Goal: Transaction & Acquisition: Purchase product/service

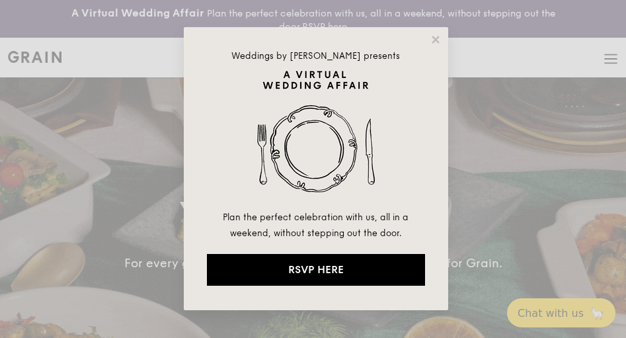
select select
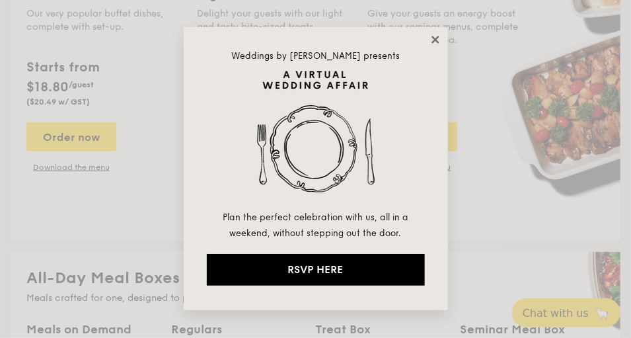
click at [434, 40] on icon at bounding box center [435, 39] width 7 height 7
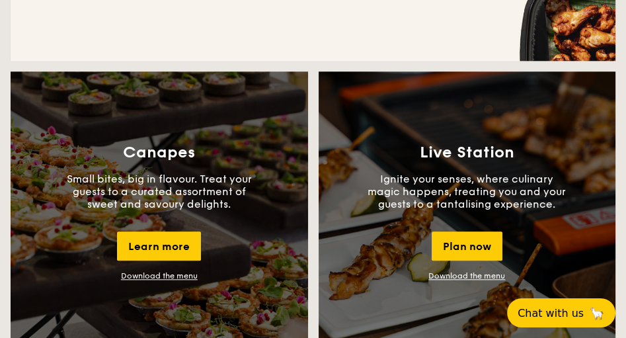
scroll to position [944, 0]
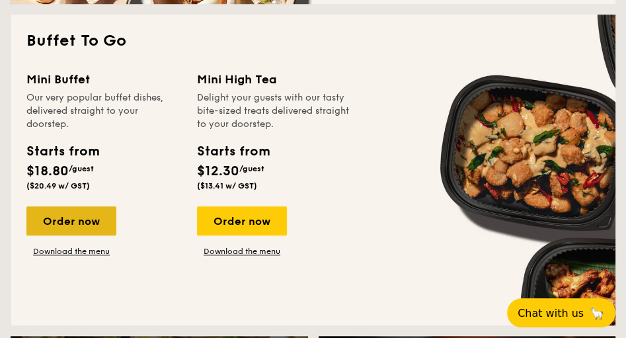
click at [68, 225] on div "Order now" at bounding box center [71, 220] width 90 height 29
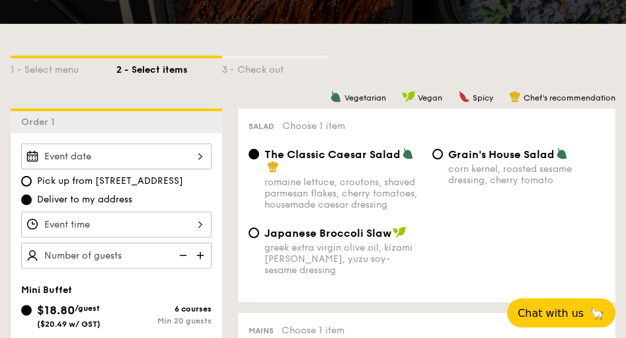
scroll to position [453, 0]
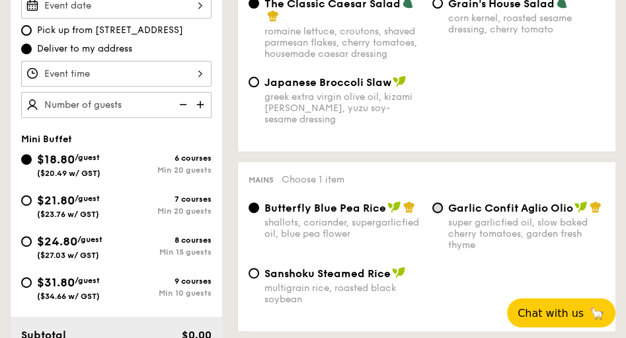
click at [432, 209] on input "Garlic Confit Aglio Olio super garlicfied oil, slow baked cherry tomatoes, gard…" at bounding box center [437, 207] width 11 height 11
radio input "true"
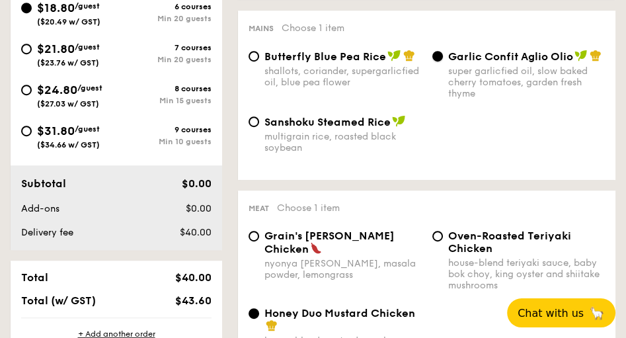
scroll to position [642, 0]
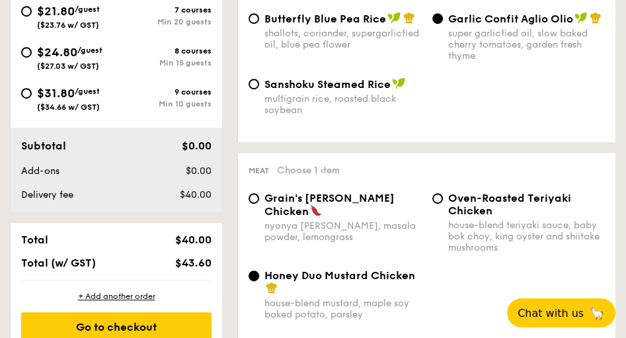
click at [256, 280] on input "Honey Duo Mustard Chicken house-blend mustard, maple soy baked potato, parsley" at bounding box center [253, 275] width 11 height 11
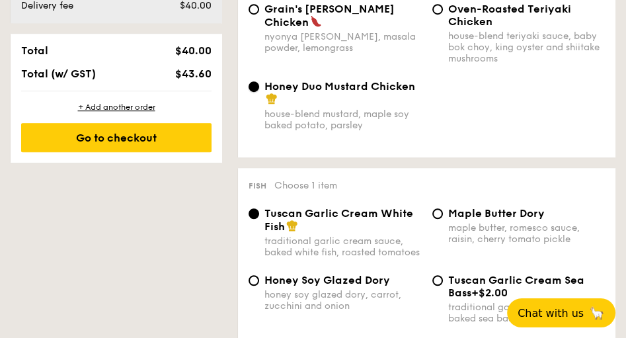
scroll to position [906, 0]
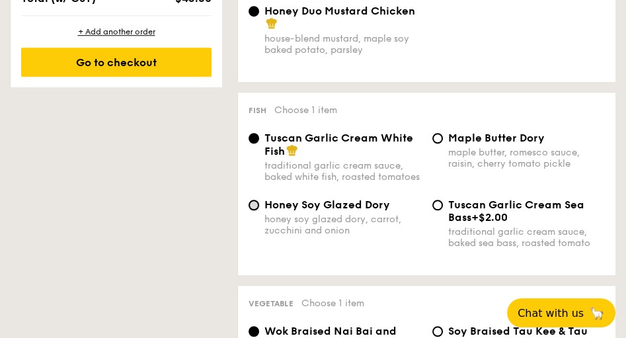
click at [258, 210] on input "Honey Soy Glazed Dory honey soy glazed dory, carrot, zucchini and onion" at bounding box center [253, 205] width 11 height 11
radio input "true"
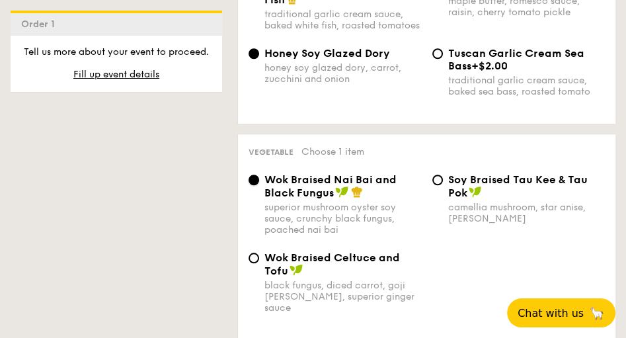
click at [256, 185] on input "Wok Braised Nai Bai and Black Fungus superior mushroom oyster soy sauce, crunch…" at bounding box center [253, 179] width 11 height 11
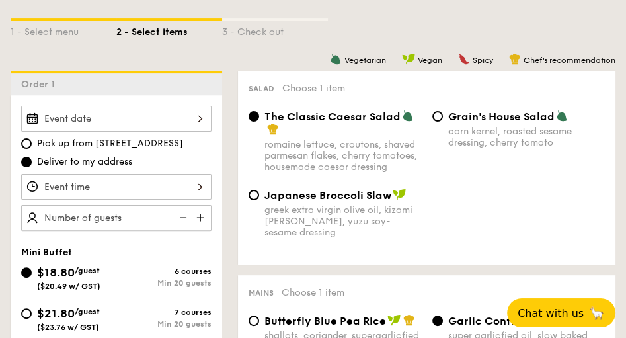
scroll to position [264, 0]
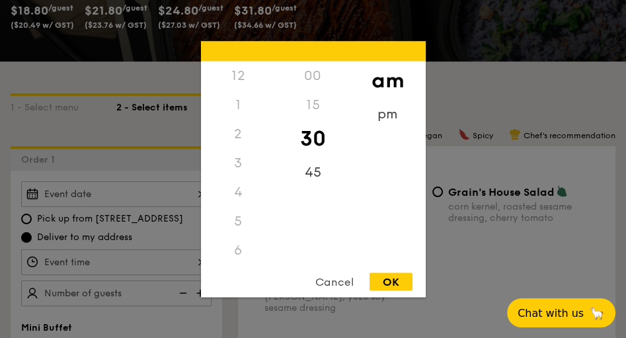
click at [200, 260] on div "12 1 2 3 4 5 6 7 8 9 10 11 00 15 30 45 am pm Cancel OK" at bounding box center [116, 262] width 190 height 26
click at [237, 257] on div "11" at bounding box center [238, 264] width 75 height 38
click at [237, 257] on div "11" at bounding box center [238, 254] width 75 height 38
click at [309, 137] on div "30" at bounding box center [313, 138] width 75 height 38
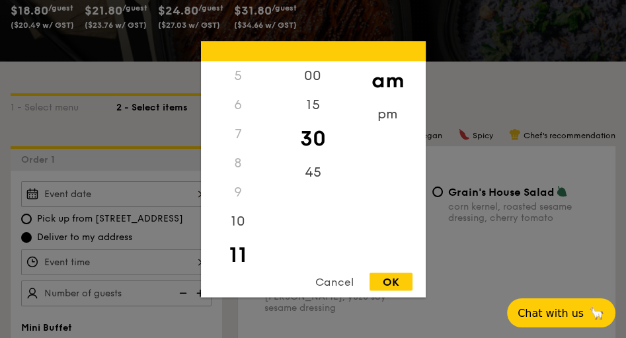
click at [393, 276] on div "OK" at bounding box center [390, 281] width 43 height 18
type input "11:30AM"
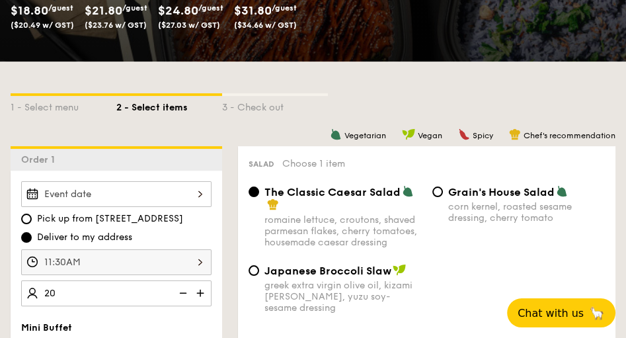
type input "20 guests"
click at [197, 192] on div at bounding box center [116, 194] width 190 height 26
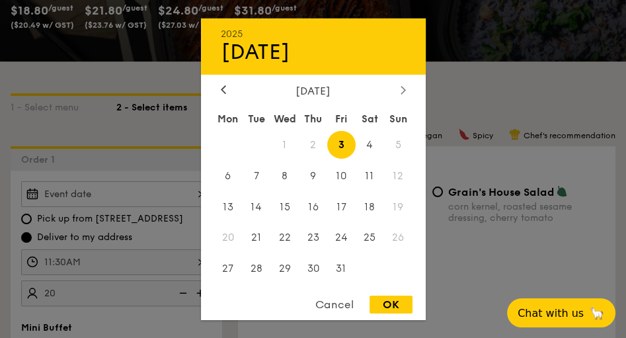
click at [402, 89] on icon at bounding box center [402, 89] width 5 height 9
click at [221, 88] on icon at bounding box center [223, 90] width 4 height 8
click at [229, 175] on span "6" at bounding box center [228, 175] width 28 height 28
click at [403, 301] on div "OK" at bounding box center [390, 304] width 43 height 18
type input "Oct 06, 2025"
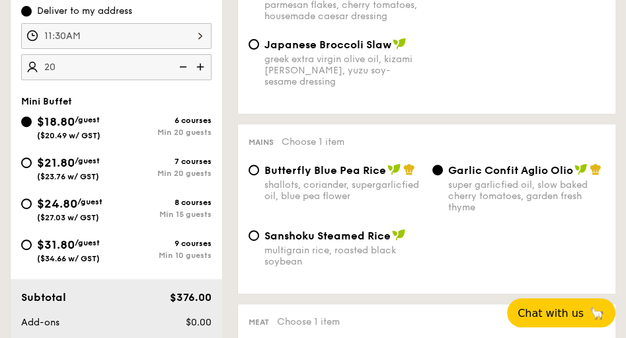
scroll to position [679, 0]
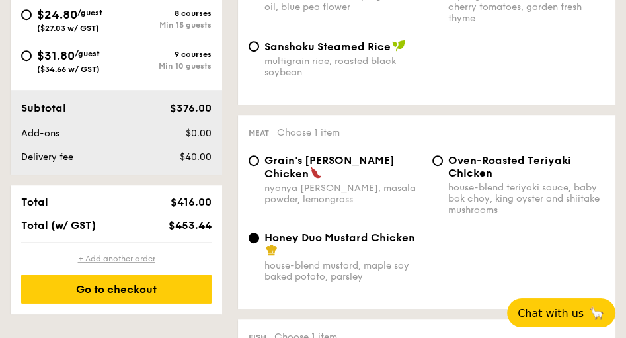
click at [122, 257] on div "+ Add another order" at bounding box center [116, 258] width 190 height 11
radio input "true"
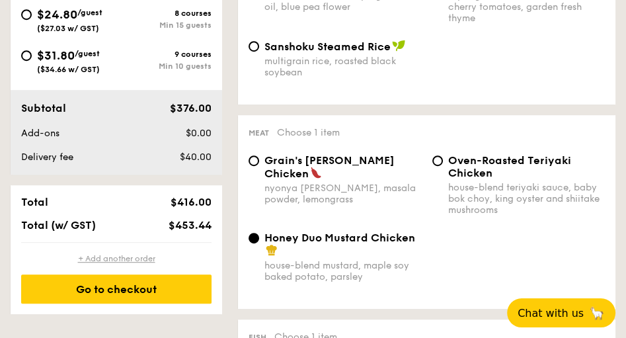
radio input "true"
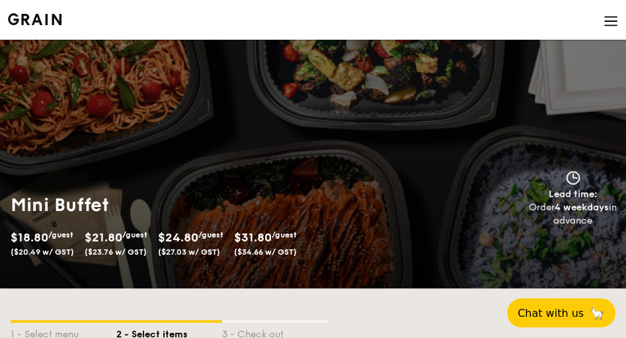
scroll to position [0, 0]
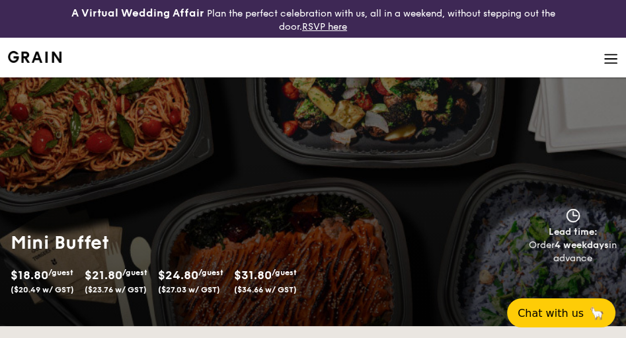
click at [609, 63] on img at bounding box center [610, 59] width 15 height 15
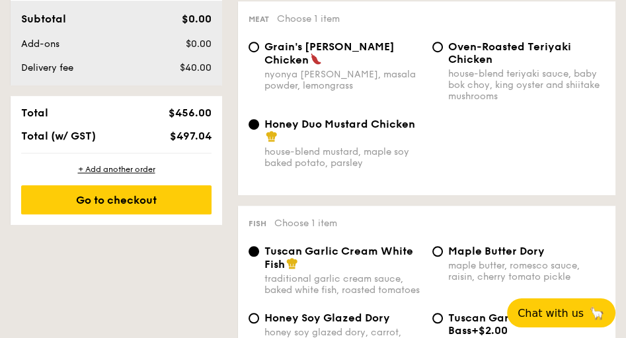
scroll to position [755, 0]
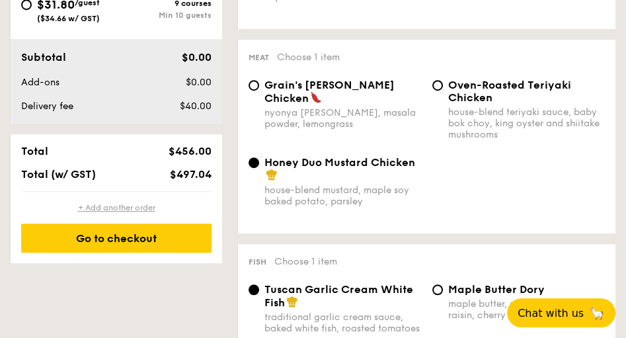
click at [118, 211] on div "+ Add another order" at bounding box center [116, 207] width 190 height 11
radio input "true"
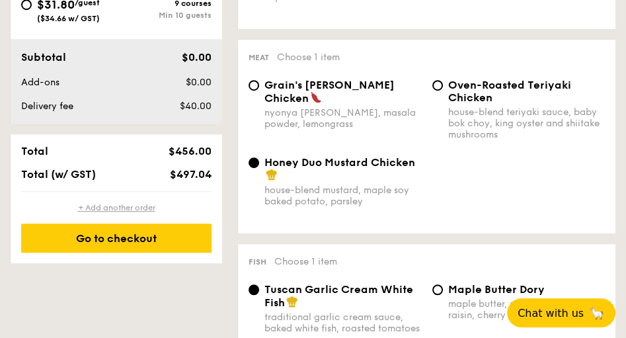
radio input "true"
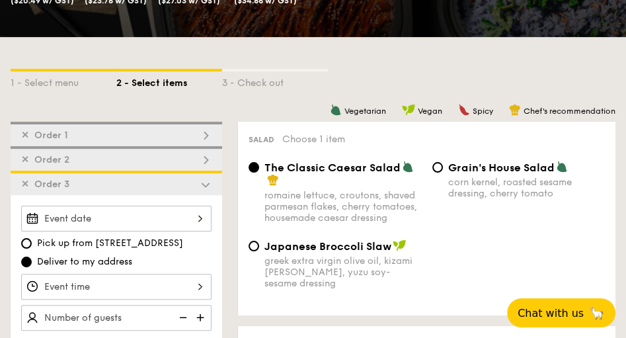
scroll to position [326, 0]
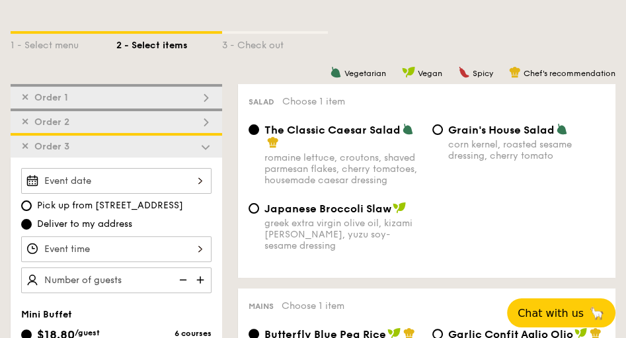
click at [98, 123] on div "✕ Order 2" at bounding box center [116, 120] width 211 height 24
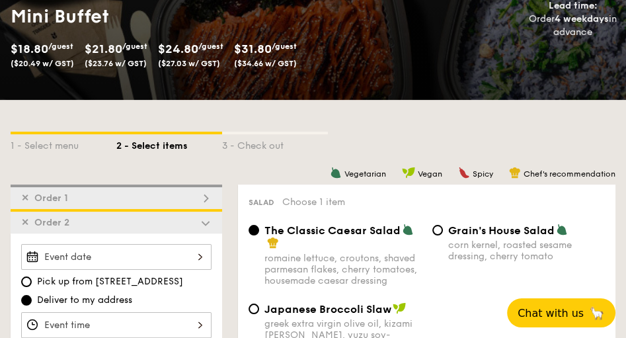
scroll to position [340, 0]
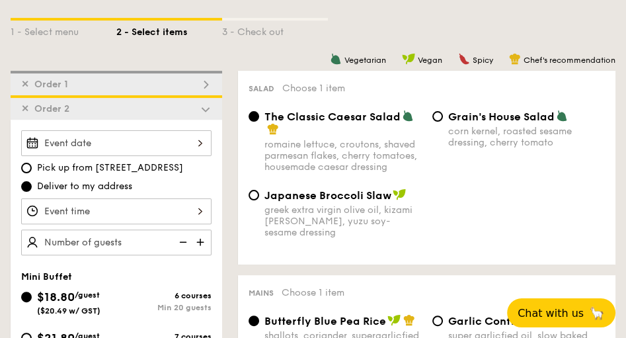
click at [73, 85] on div "✕ Order 1" at bounding box center [116, 83] width 211 height 24
radio input "false"
radio input "true"
radio input "false"
radio input "true"
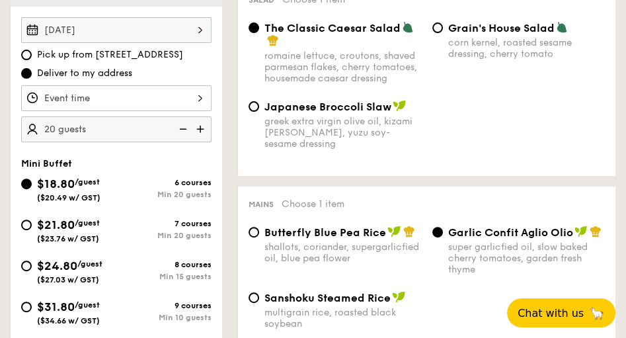
scroll to position [239, 0]
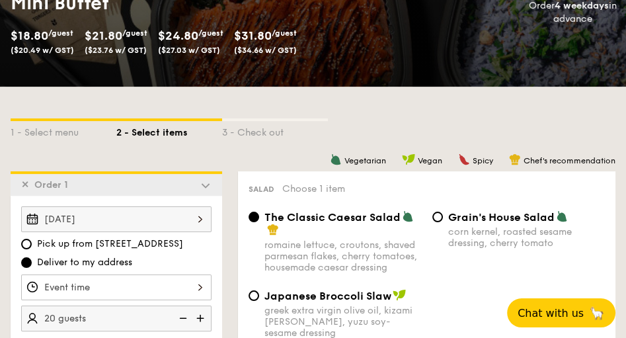
click at [50, 186] on span "Order 1" at bounding box center [51, 184] width 44 height 11
click at [206, 184] on img at bounding box center [206, 185] width 12 height 12
click at [204, 184] on img at bounding box center [206, 185] width 12 height 12
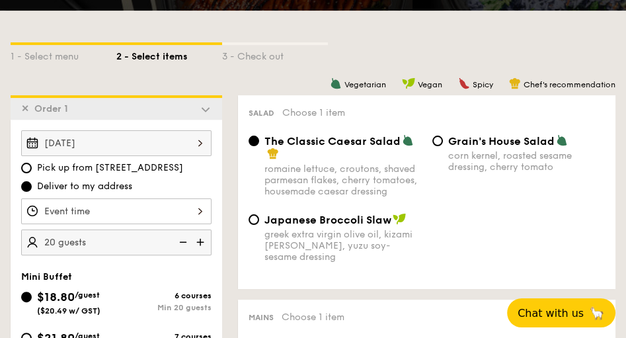
click at [206, 109] on img at bounding box center [206, 109] width 12 height 12
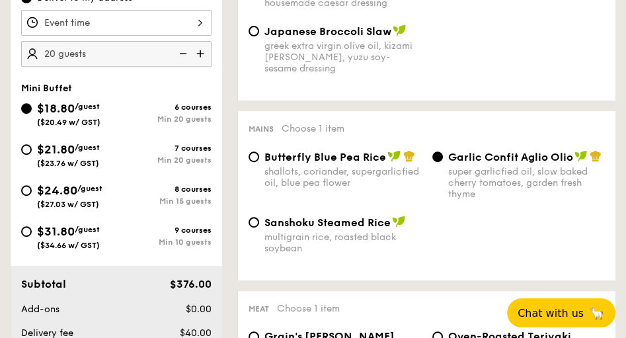
scroll to position [806, 0]
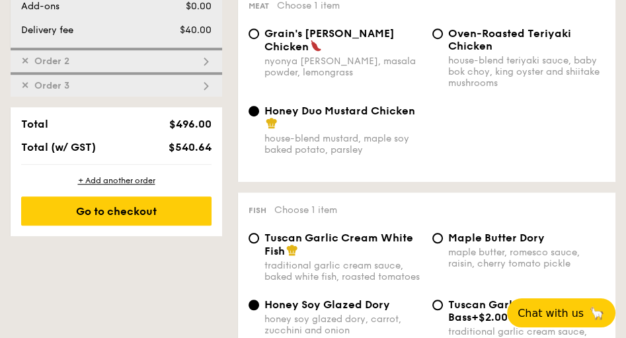
click at [118, 56] on div "✕ Order 2" at bounding box center [116, 60] width 211 height 24
radio input "true"
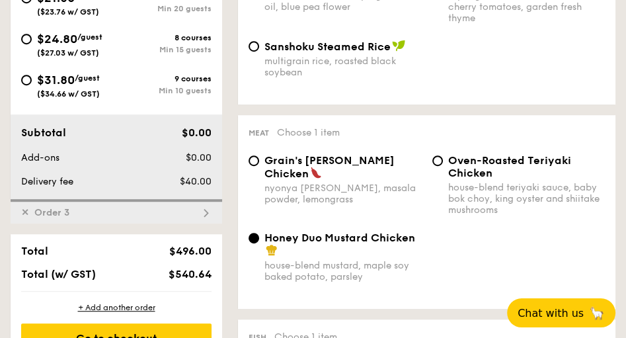
scroll to position [868, 0]
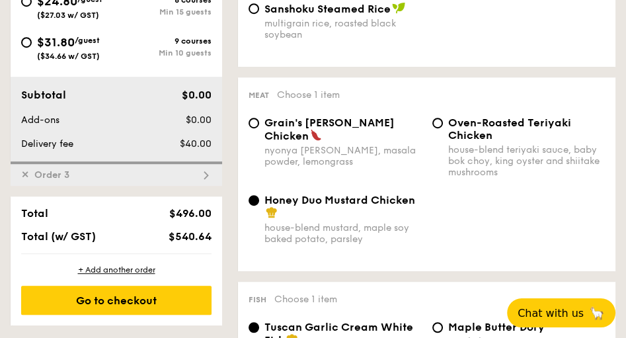
click at [112, 173] on div "✕ Order 3" at bounding box center [116, 173] width 211 height 24
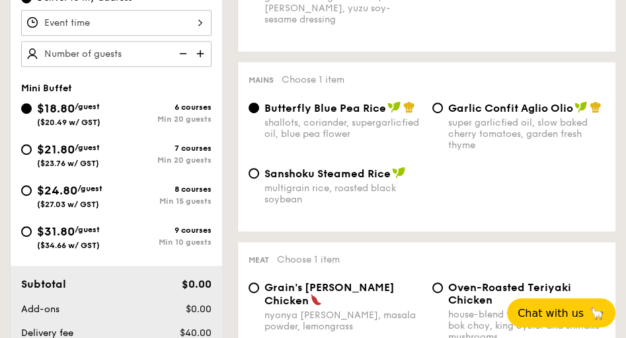
scroll to position [363, 0]
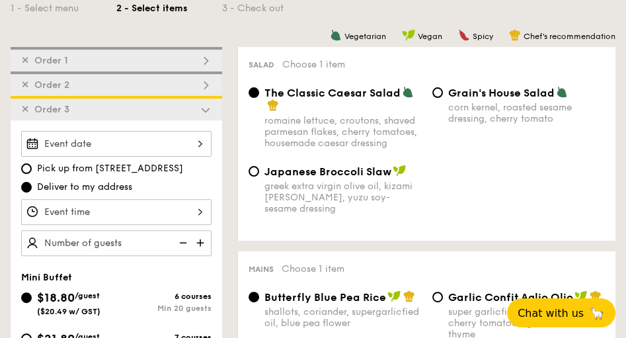
click at [24, 108] on span "✕" at bounding box center [25, 109] width 8 height 11
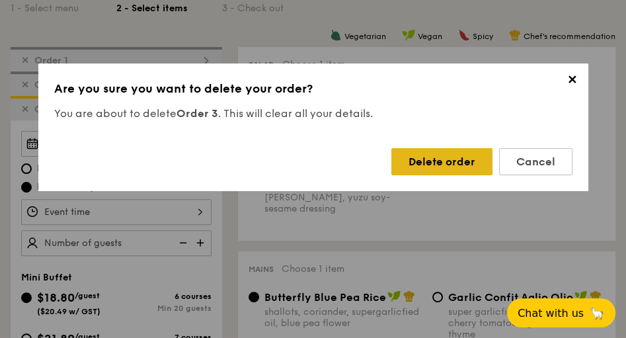
click at [445, 163] on div "Delete order" at bounding box center [441, 161] width 101 height 27
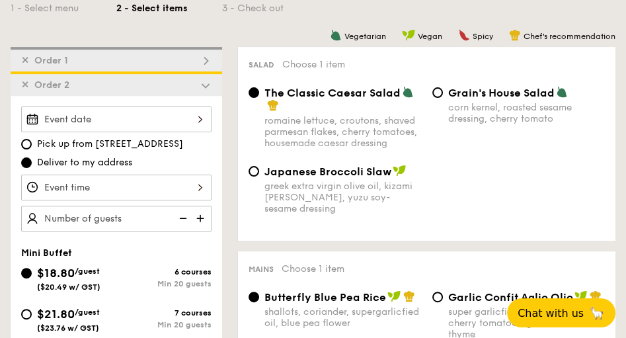
click at [137, 58] on div "✕ Order 1" at bounding box center [116, 59] width 211 height 24
radio input "false"
radio input "true"
radio input "false"
radio input "true"
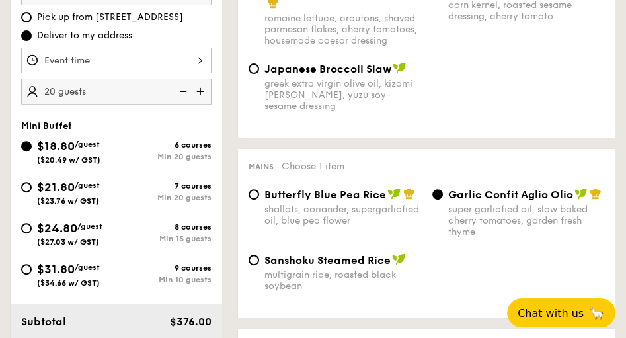
scroll to position [693, 0]
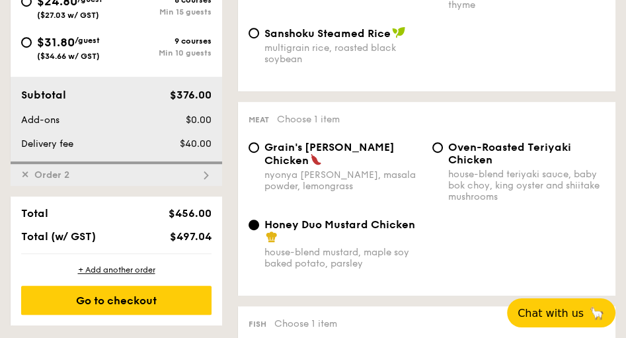
click at [69, 176] on span "Order 2" at bounding box center [52, 174] width 46 height 11
radio input "true"
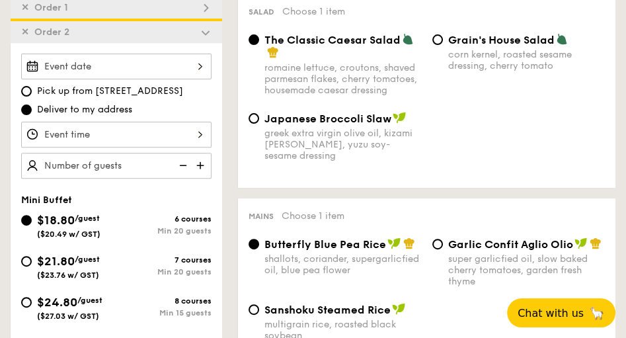
scroll to position [415, 0]
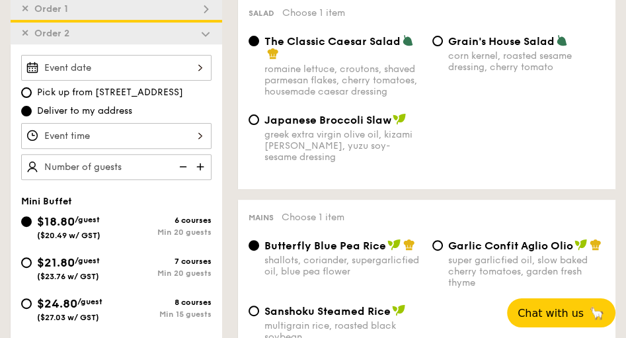
click at [27, 35] on span "✕" at bounding box center [25, 33] width 8 height 11
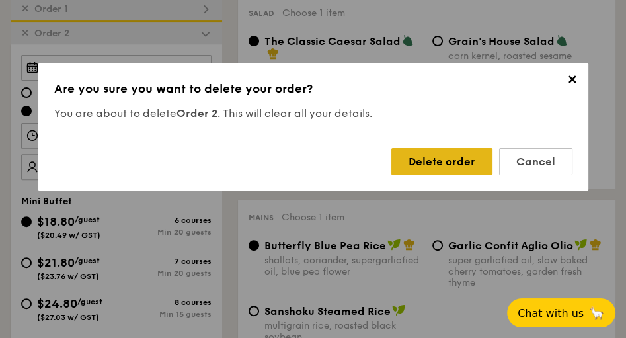
click at [447, 157] on div "Delete order" at bounding box center [441, 161] width 101 height 27
radio input "false"
radio input "true"
radio input "false"
radio input "true"
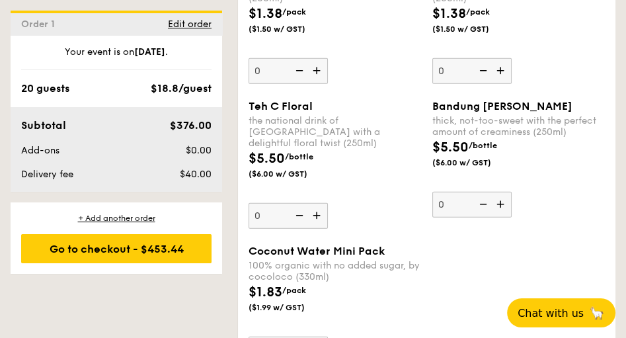
scroll to position [3020, 0]
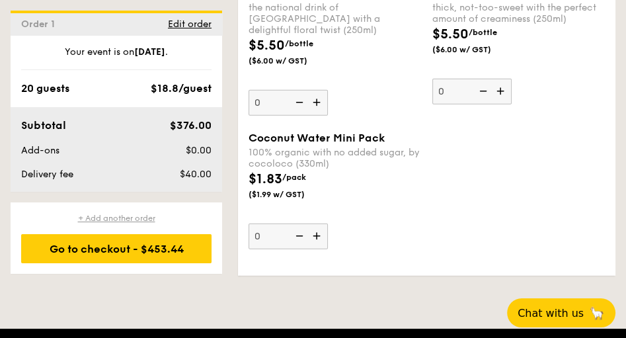
click at [143, 215] on div "+ Add another order" at bounding box center [116, 218] width 190 height 11
radio input "true"
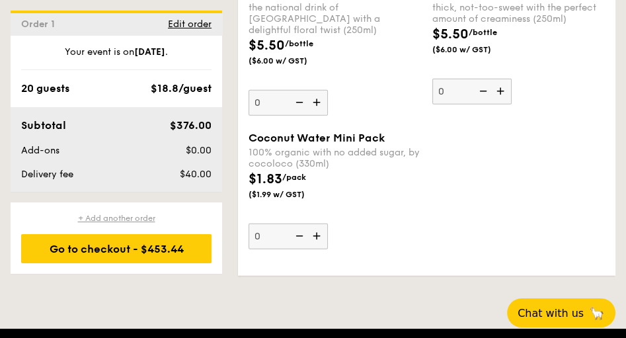
radio input "true"
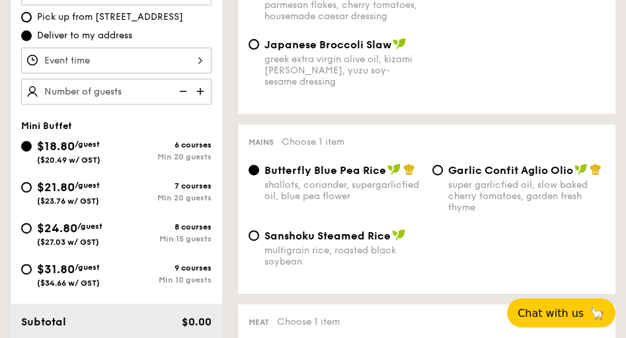
scroll to position [339, 0]
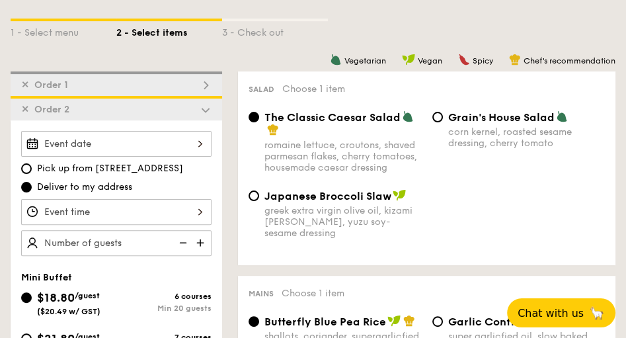
click at [24, 110] on span "✕" at bounding box center [25, 109] width 8 height 11
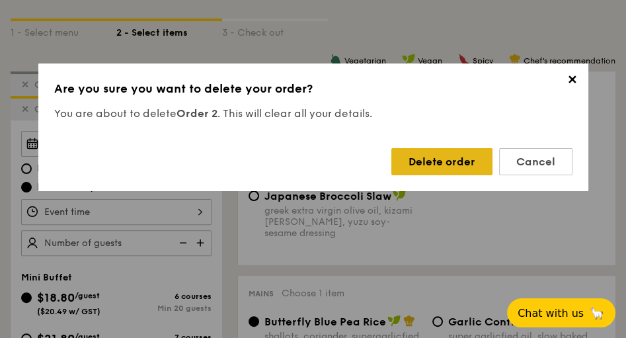
click at [437, 167] on div "Delete order" at bounding box center [441, 161] width 101 height 27
radio input "false"
radio input "true"
radio input "false"
radio input "true"
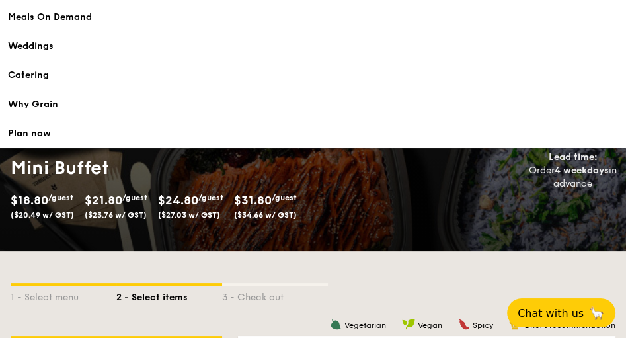
scroll to position [0, 0]
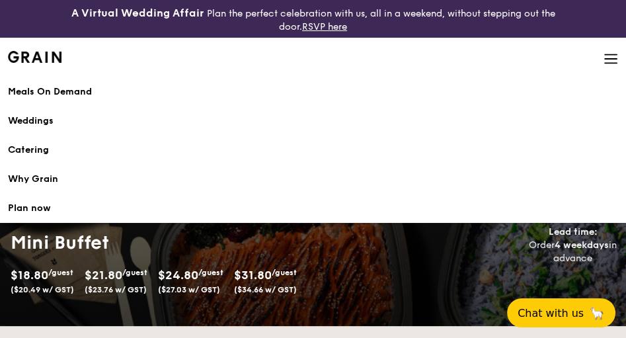
click at [609, 56] on img at bounding box center [610, 59] width 15 height 15
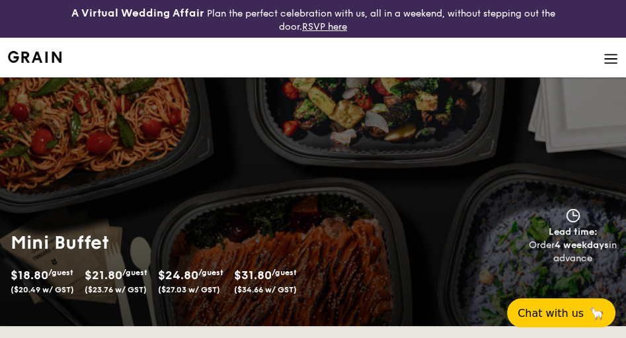
click at [607, 61] on img at bounding box center [610, 59] width 15 height 15
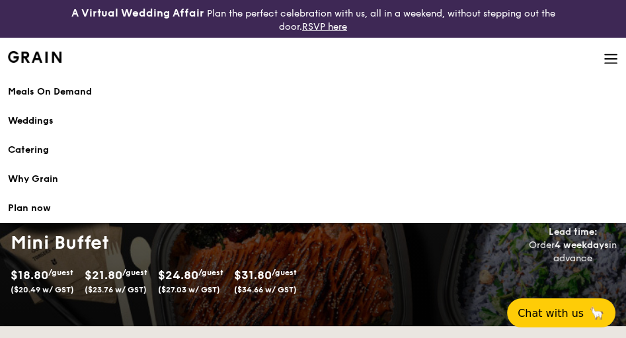
click at [52, 90] on div "Meals On Demand" at bounding box center [313, 91] width 610 height 13
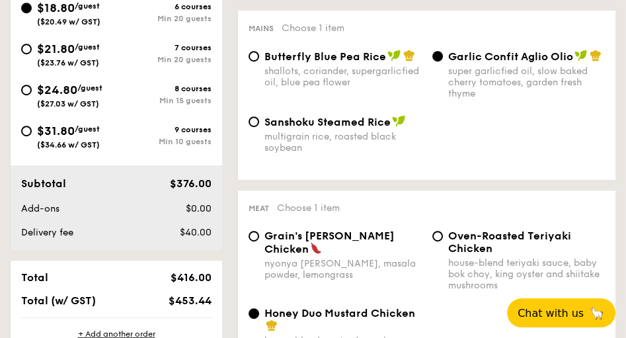
scroll to position [642, 0]
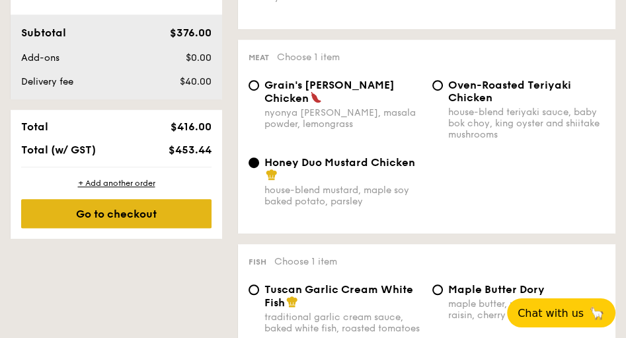
click at [121, 214] on div "Go to checkout" at bounding box center [116, 213] width 190 height 29
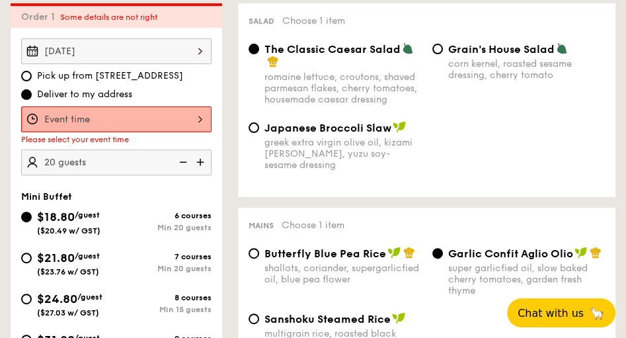
scroll to position [391, 0]
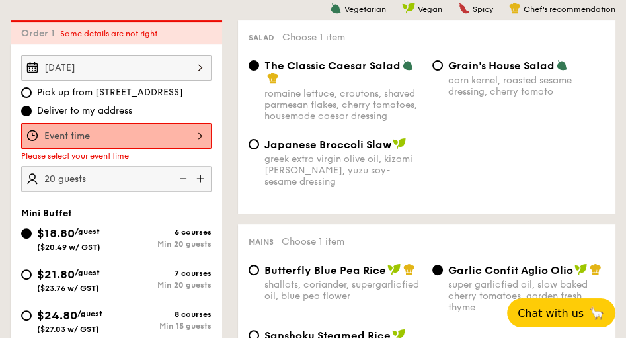
click at [106, 130] on div at bounding box center [116, 136] width 190 height 26
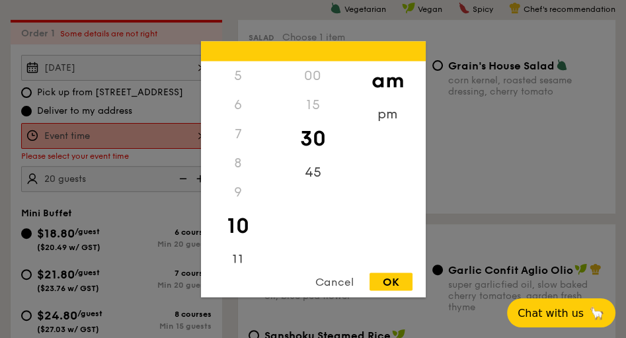
scroll to position [157, 0]
click at [235, 246] on div "11" at bounding box center [238, 252] width 75 height 38
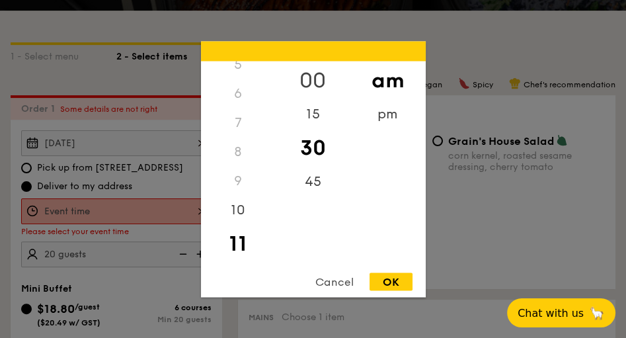
click at [316, 76] on div "00" at bounding box center [313, 80] width 75 height 38
click at [382, 83] on div "am" at bounding box center [387, 80] width 75 height 38
click at [391, 282] on div "OK" at bounding box center [390, 281] width 43 height 18
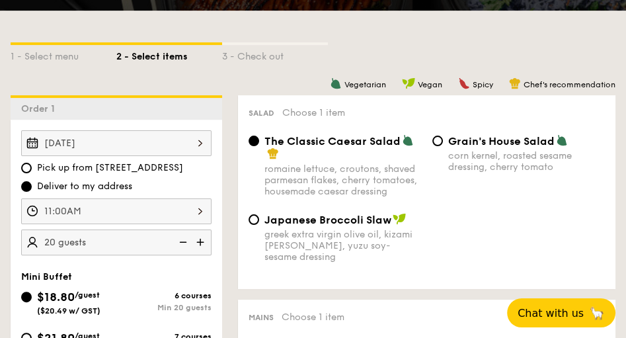
scroll to position [353, 0]
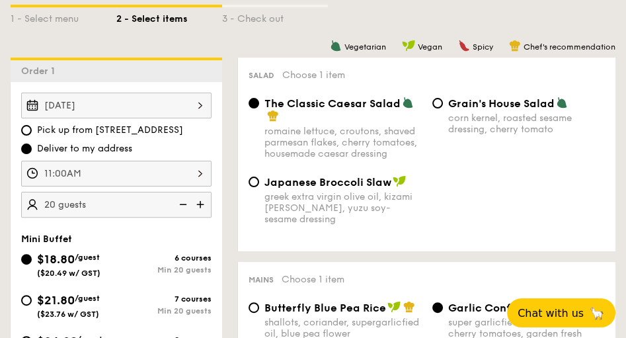
click at [141, 179] on div "11:00AM" at bounding box center [116, 174] width 190 height 26
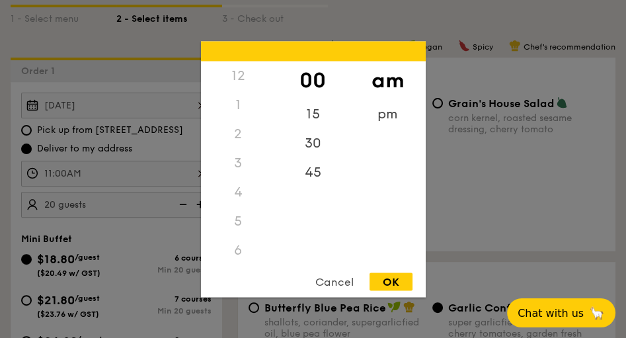
scroll to position [157, 0]
click at [313, 150] on div "30" at bounding box center [313, 147] width 75 height 38
click at [390, 282] on div "OK" at bounding box center [390, 281] width 43 height 18
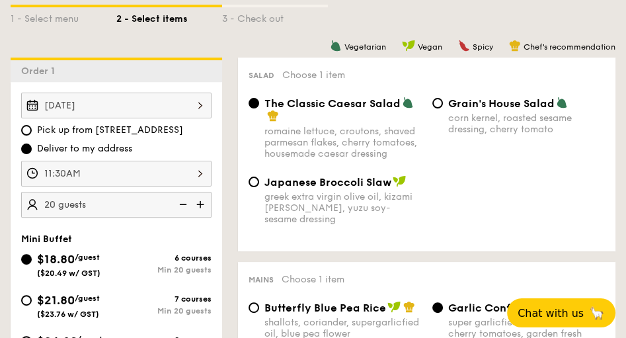
click at [138, 161] on div "Oct 06, 2025 Pick up from 5 Burn Road #05-01 Deliver to my address 11:30AM 20 g…" at bounding box center [116, 155] width 190 height 125
click at [143, 169] on div "11:30AM" at bounding box center [116, 174] width 190 height 26
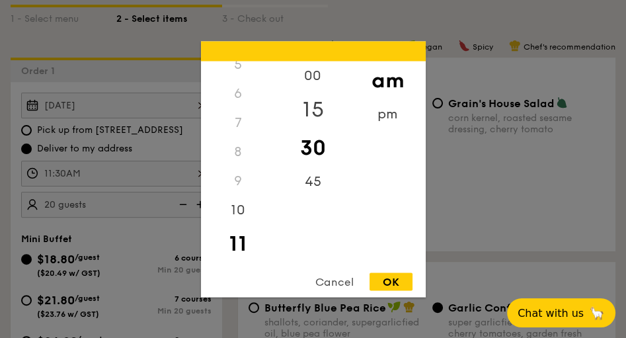
click at [315, 104] on div "15" at bounding box center [313, 109] width 75 height 38
click at [395, 280] on div "OK" at bounding box center [390, 281] width 43 height 18
type input "11:15AM"
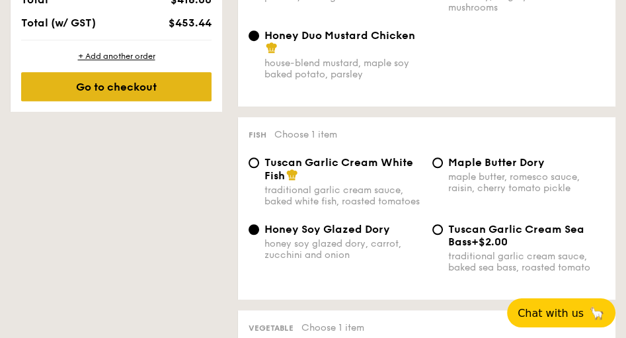
scroll to position [806, 0]
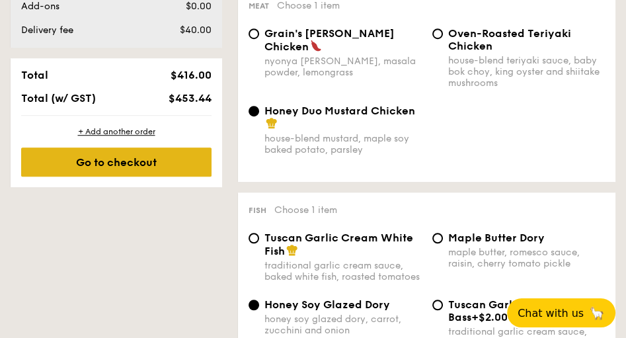
click at [125, 165] on div "Go to checkout" at bounding box center [116, 161] width 190 height 29
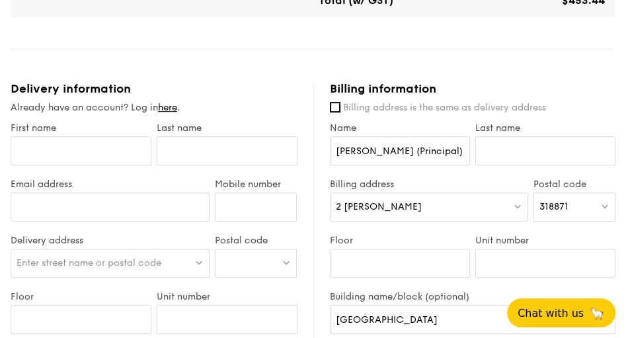
scroll to position [642, 0]
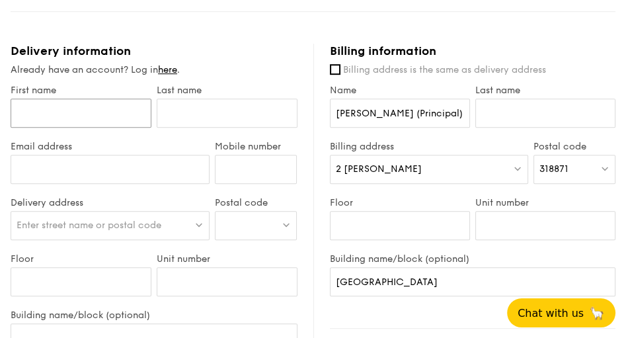
click at [90, 122] on input "First name" at bounding box center [81, 112] width 141 height 29
click at [295, 66] on div "Already have an account? Log in here ." at bounding box center [154, 69] width 287 height 13
drag, startPoint x: 429, startPoint y: 114, endPoint x: 130, endPoint y: 1, distance: 320.2
click at [85, 108] on input "First name" at bounding box center [81, 112] width 141 height 29
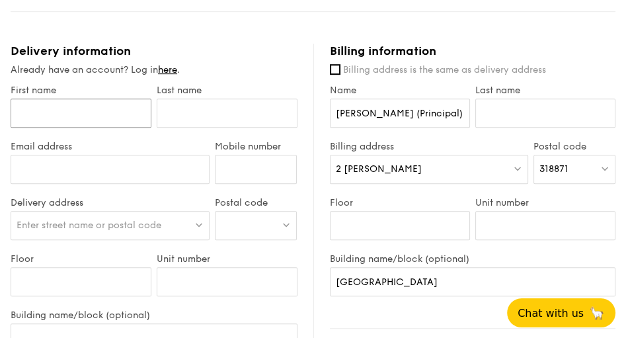
paste input "Mrs Ong (Principal)"
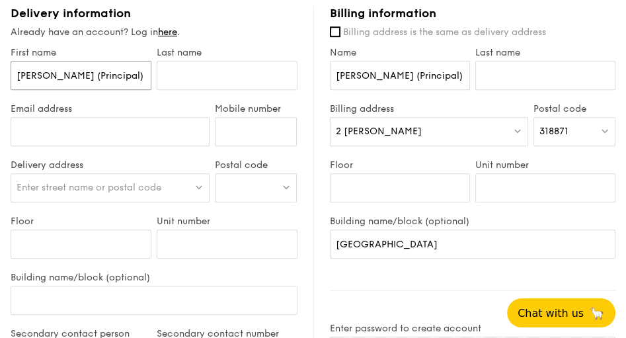
scroll to position [944, 0]
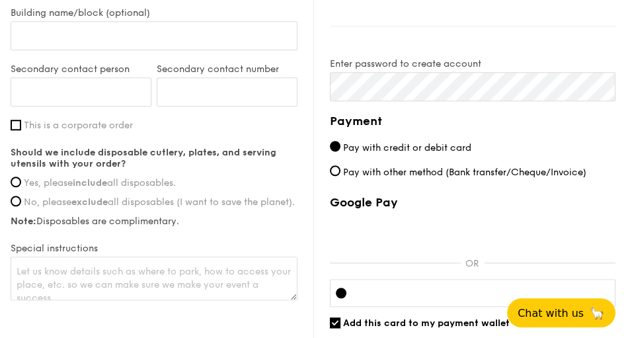
type input "Mrs Ong (Principal)"
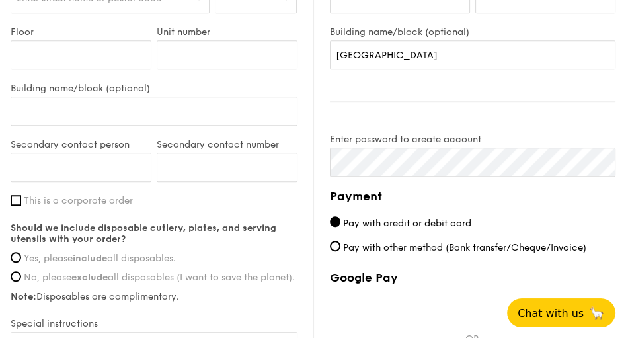
click at [441, 249] on span "Pay with other method (Bank transfer/Cheque/Invoice)" at bounding box center [464, 247] width 243 height 11
click at [340, 249] on input "Pay with other method (Bank transfer/Cheque/Invoice)" at bounding box center [335, 246] width 11 height 11
radio input "true"
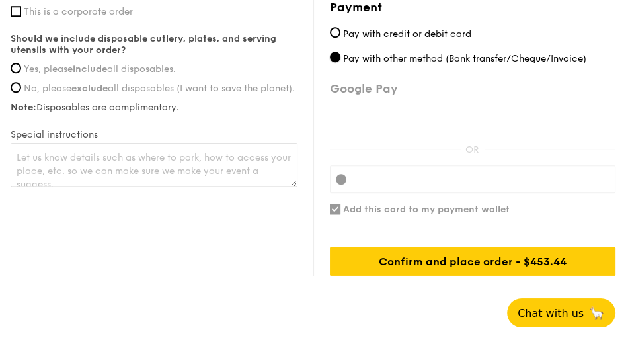
scroll to position [981, 0]
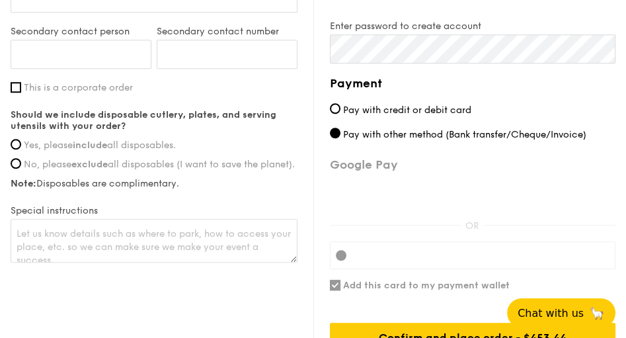
click at [371, 118] on div "Payment Pay with credit or debit card Pay with other method (Bank transfer/Cheq…" at bounding box center [473, 213] width 286 height 278
click at [368, 112] on span "Pay with credit or debit card" at bounding box center [407, 109] width 128 height 11
click at [340, 112] on input "Pay with credit or debit card" at bounding box center [335, 108] width 11 height 11
radio input "true"
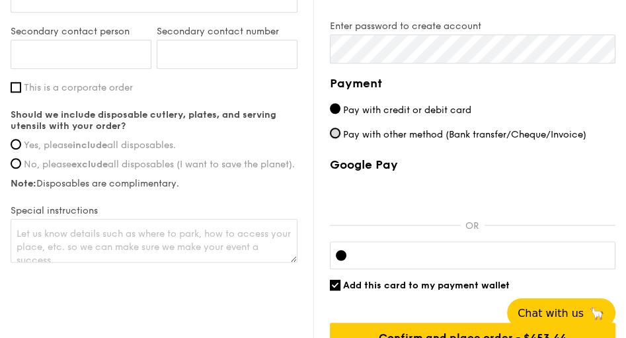
click at [336, 132] on input "Pay with other method (Bank transfer/Cheque/Invoice)" at bounding box center [335, 133] width 11 height 11
radio input "true"
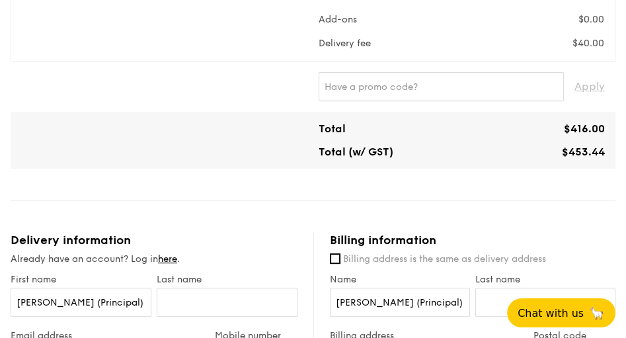
scroll to position [604, 0]
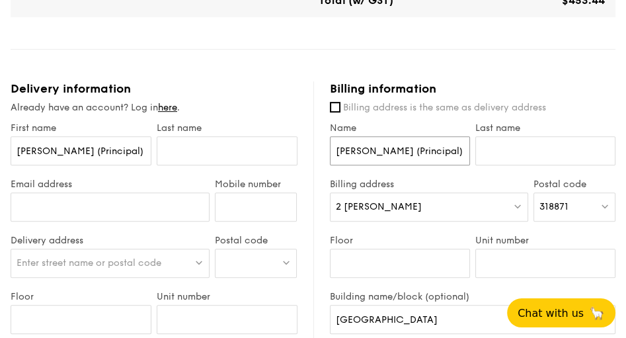
drag, startPoint x: 419, startPoint y: 155, endPoint x: 274, endPoint y: 143, distance: 145.9
click at [413, 152] on input "Mrs Ong (Principal)" at bounding box center [400, 150] width 140 height 29
click at [460, 151] on input "Mrs Ong (Principal)" at bounding box center [400, 150] width 140 height 29
click at [130, 133] on div "First name Mrs Ong (Principal)" at bounding box center [81, 150] width 146 height 56
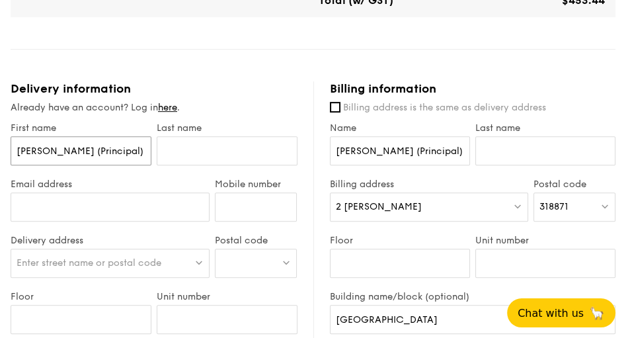
click at [108, 154] on input "Mrs Ong (Principal)" at bounding box center [81, 150] width 141 height 29
click at [131, 151] on input "Mrs Ong (Principal)" at bounding box center [81, 150] width 141 height 29
drag, startPoint x: 120, startPoint y: 157, endPoint x: 0, endPoint y: 136, distance: 122.0
click at [0, 136] on html "A Virtual Wedding Affair Plan the perfect celebration with us, all in a weekend…" at bounding box center [313, 115] width 626 height 1439
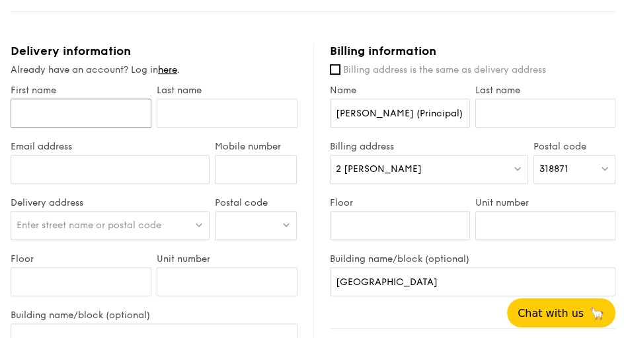
scroll to position [679, 0]
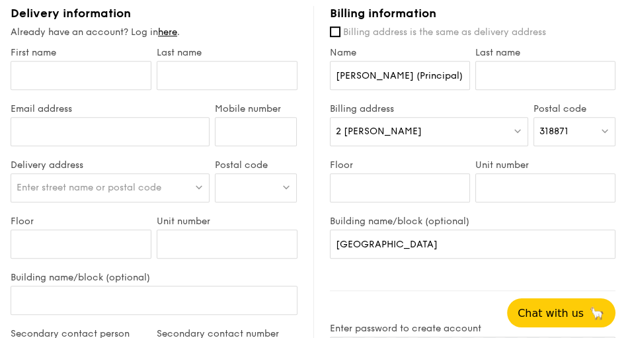
click at [464, 140] on div "2 Braddell Rise" at bounding box center [429, 131] width 198 height 29
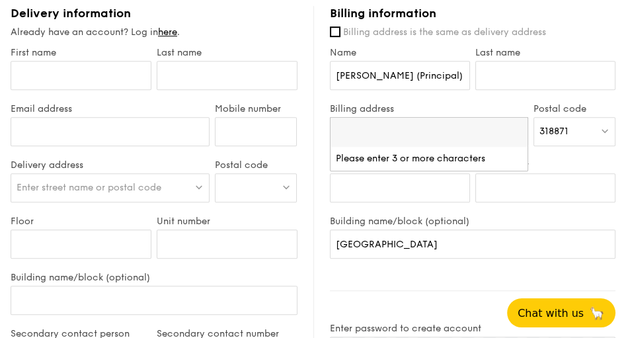
click at [413, 220] on label "Building name/block (optional)" at bounding box center [473, 220] width 286 height 11
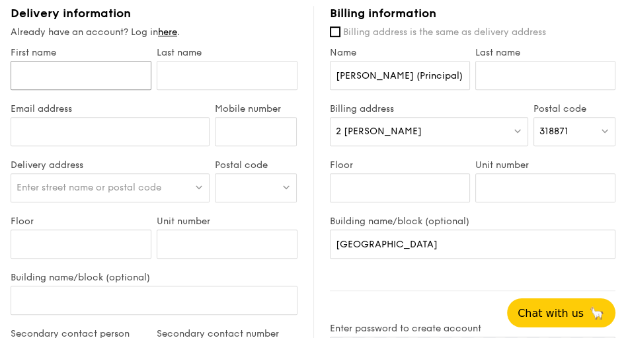
click at [93, 76] on input "First name" at bounding box center [81, 75] width 141 height 29
type input "Moi Leng"
click at [208, 77] on input "text" at bounding box center [227, 75] width 141 height 29
type input "Chua"
type input "moileng.chua@rafflesgirlssch.edu.sg"
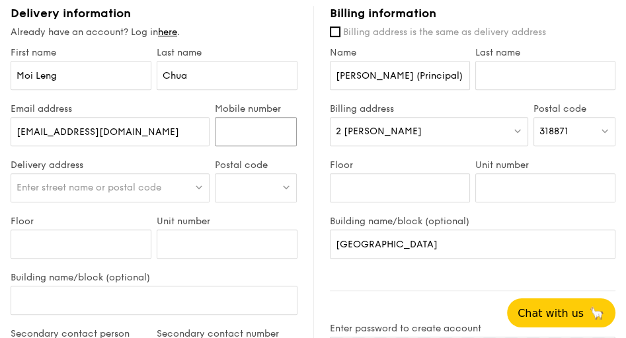
type input "68387810"
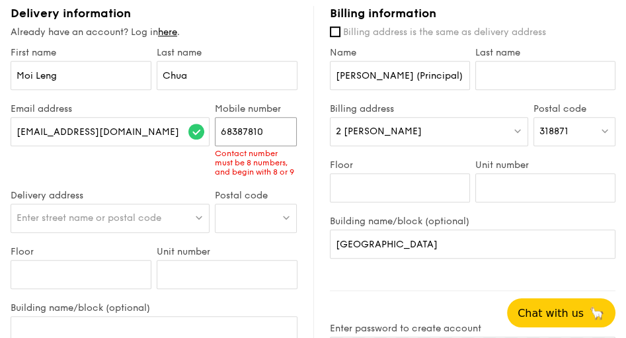
click at [282, 132] on input "68387810" at bounding box center [256, 131] width 82 height 29
drag, startPoint x: 278, startPoint y: 131, endPoint x: 133, endPoint y: 116, distance: 146.1
click at [133, 116] on div "Email address moileng.chua@rafflesgirlssch.edu.sg Mobile number 68387810 Contac…" at bounding box center [154, 146] width 292 height 87
type input "98387032"
click at [156, 164] on div "First name Moi Leng Last name Chua Email address moileng.chua@rafflesgirlssch.e…" at bounding box center [154, 322] width 287 height 550
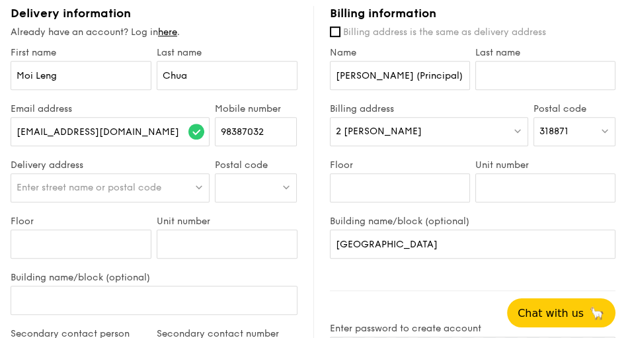
click at [94, 191] on span "Enter street name or postal code" at bounding box center [89, 187] width 145 height 11
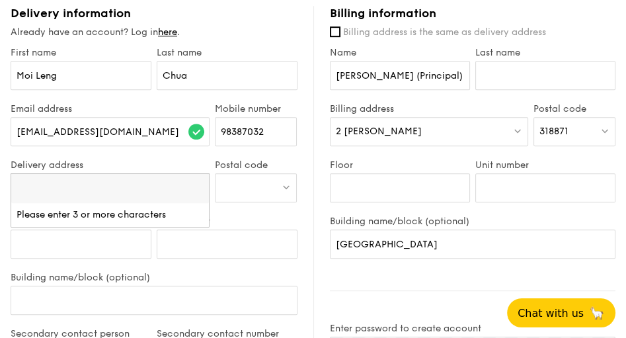
click at [396, 130] on span "2 Braddell Rise" at bounding box center [379, 131] width 86 height 11
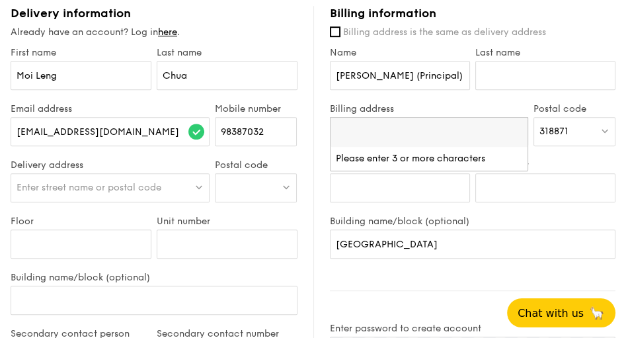
click at [293, 215] on label "Unit number" at bounding box center [227, 220] width 141 height 11
click at [293, 229] on input "Unit number" at bounding box center [227, 243] width 141 height 29
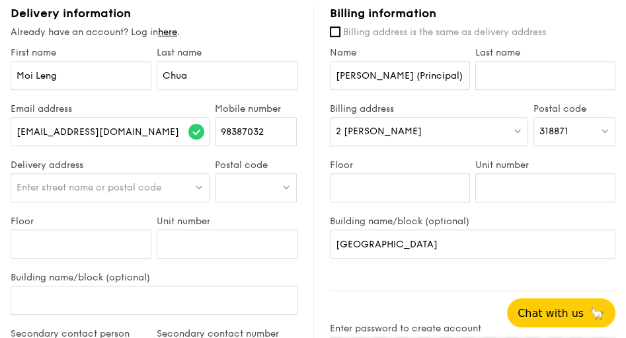
drag, startPoint x: 418, startPoint y: 133, endPoint x: 301, endPoint y: 124, distance: 117.9
click at [301, 124] on div "Delivery information Already have an account? Log in here . First name Moi Leng…" at bounding box center [313, 330] width 605 height 648
click at [313, 205] on div "Billing information Billing address is the same as delivery address Name Mrs On…" at bounding box center [464, 330] width 303 height 648
drag, startPoint x: 413, startPoint y: 132, endPoint x: 334, endPoint y: 132, distance: 78.6
click at [334, 132] on div "2 Braddell Rise" at bounding box center [429, 131] width 198 height 29
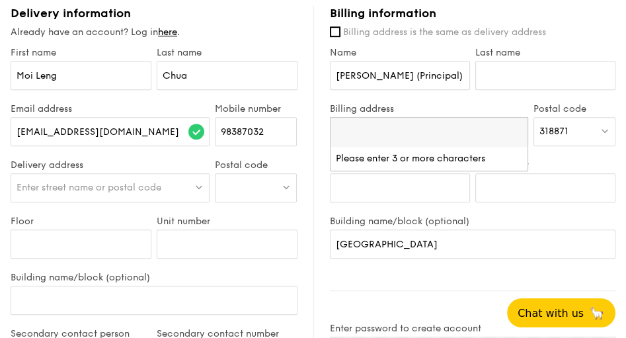
click at [300, 212] on div "Delivery information Already have an account? Log in here . First name Moi Leng…" at bounding box center [162, 286] width 303 height 561
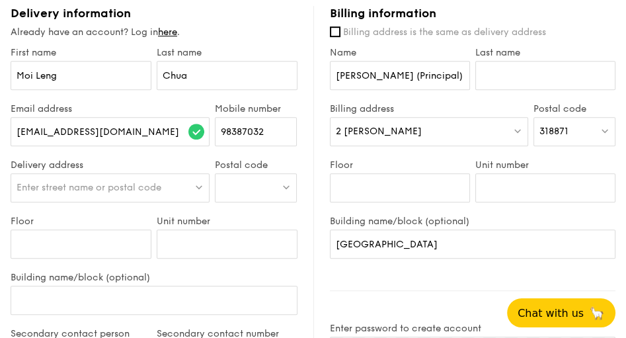
click at [418, 131] on div "2 Braddell Rise" at bounding box center [429, 131] width 198 height 29
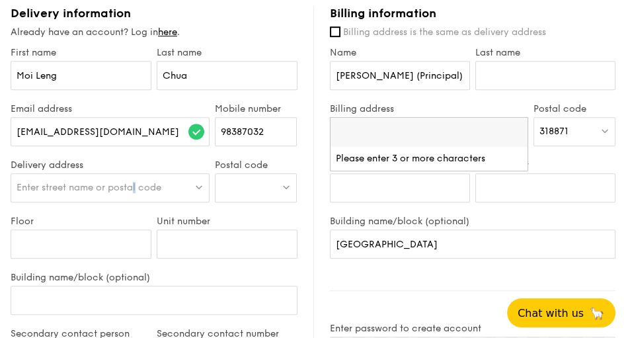
click at [96, 198] on div "Enter street name or postal code" at bounding box center [110, 187] width 199 height 29
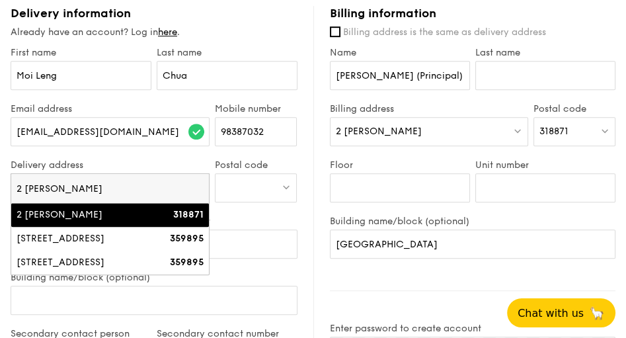
type input "2 Bradd"
click at [53, 216] on div "2 Braddell Rise" at bounding box center [87, 214] width 140 height 13
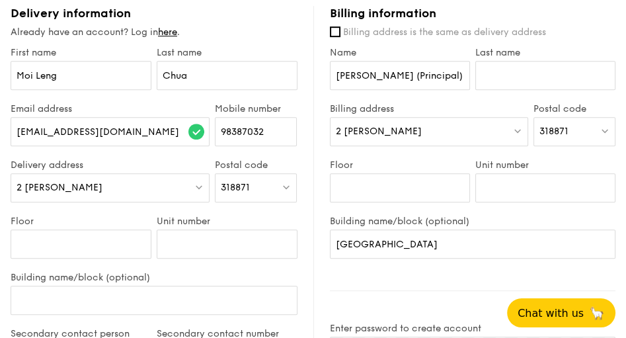
click at [299, 292] on div "Delivery information Already have an account? Log in here . First name Moi Leng…" at bounding box center [162, 286] width 303 height 561
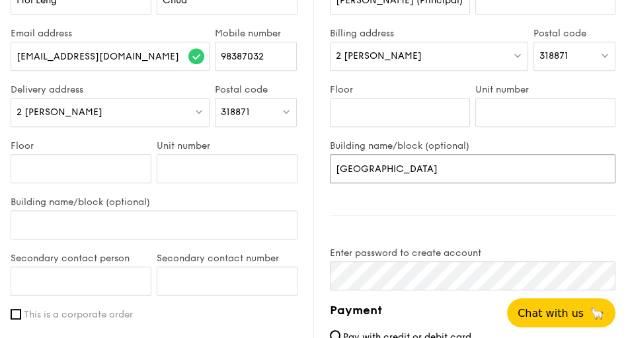
drag, startPoint x: 434, startPoint y: 167, endPoint x: 320, endPoint y: 170, distance: 114.4
click at [322, 161] on div "Billing information Billing address is the same as delivery address Name Mrs On…" at bounding box center [464, 255] width 303 height 648
click at [96, 225] on input "Building name/block (optional)" at bounding box center [154, 224] width 287 height 29
paste input "Raffles Girls' School"
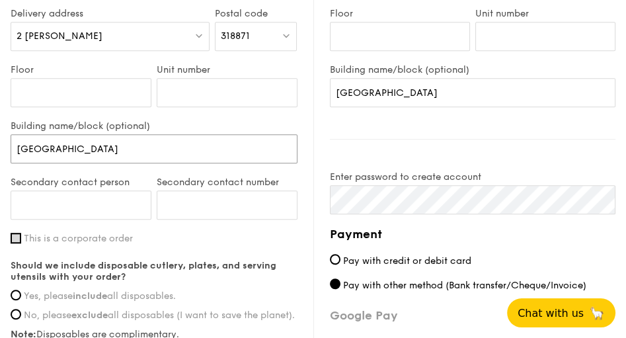
type input "Raffles Girls' School"
click at [17, 237] on input "This is a corporate order" at bounding box center [16, 238] width 11 height 11
checkbox input "true"
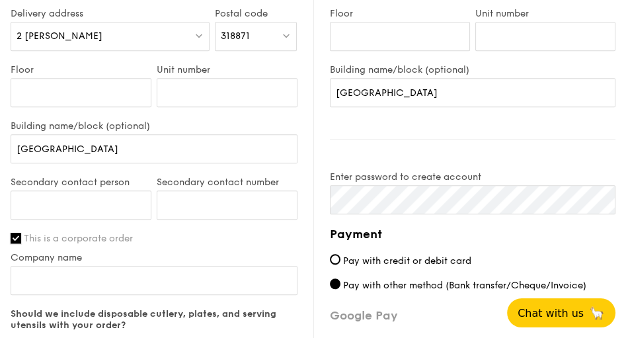
scroll to position [868, 0]
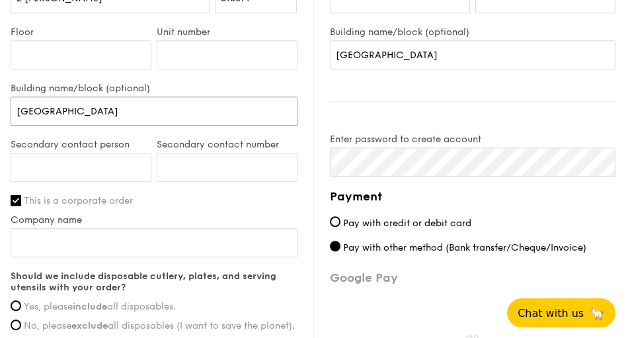
drag, startPoint x: 126, startPoint y: 114, endPoint x: 0, endPoint y: 107, distance: 126.4
click at [61, 239] on input "Company name" at bounding box center [154, 242] width 287 height 29
paste input "Raffles Girls' School"
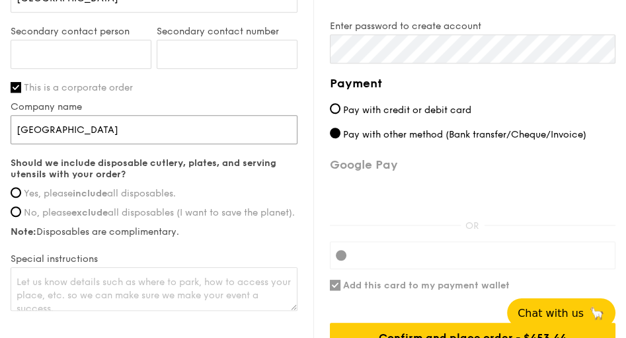
type input "Raffles Girls' School"
click at [85, 195] on strong "include" at bounding box center [90, 193] width 34 height 11
click at [21, 195] on input "Yes, please include all disposables." at bounding box center [16, 192] width 11 height 11
radio input "true"
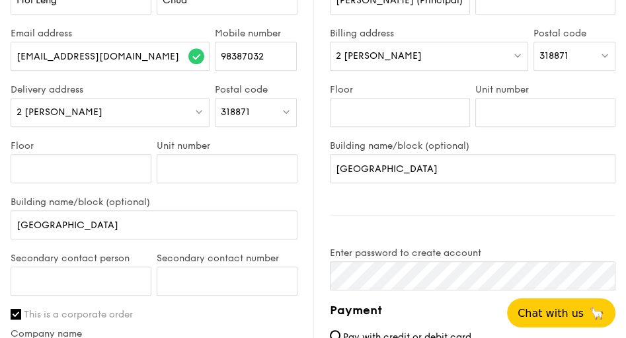
scroll to position [793, 0]
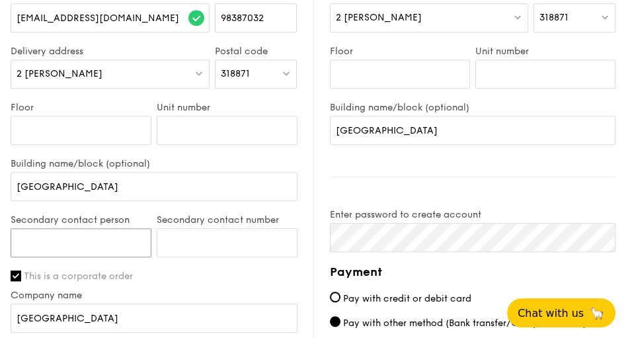
click at [33, 251] on input "Secondary contact person" at bounding box center [81, 242] width 141 height 29
click at [178, 243] on input "Secondary contact number" at bounding box center [227, 242] width 141 height 29
click at [40, 240] on input "Secondary contact person" at bounding box center [81, 242] width 141 height 29
type input "T"
type input "Tiffany Goh"
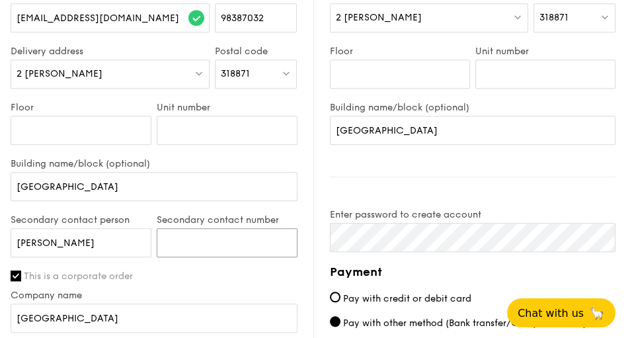
click at [192, 243] on input "Secondary contact number" at bounding box center [227, 242] width 141 height 29
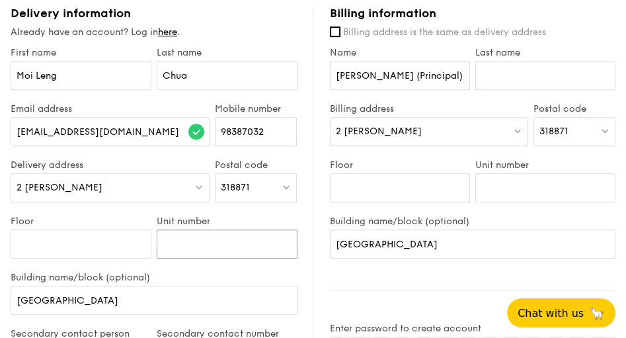
click at [227, 237] on input "Unit number" at bounding box center [227, 243] width 141 height 29
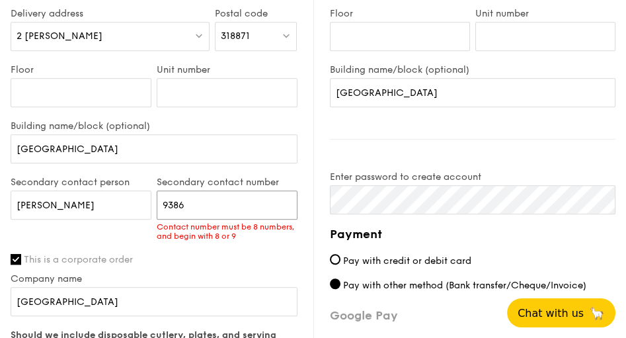
click at [219, 215] on input "9386" at bounding box center [227, 204] width 141 height 29
type input "93869874"
click at [235, 248] on div "First name Moi Leng Last name Chua Email address moileng.chua@rafflesgirlssch.e…" at bounding box center [154, 190] width 287 height 589
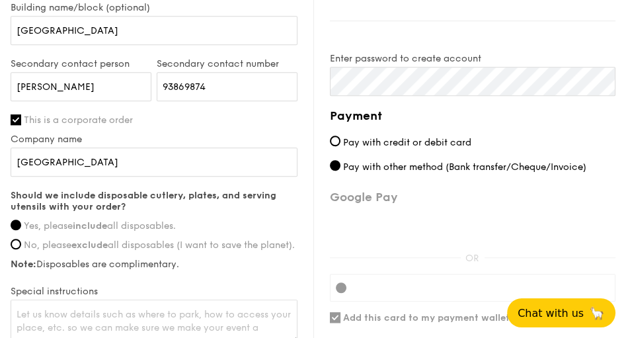
scroll to position [1024, 0]
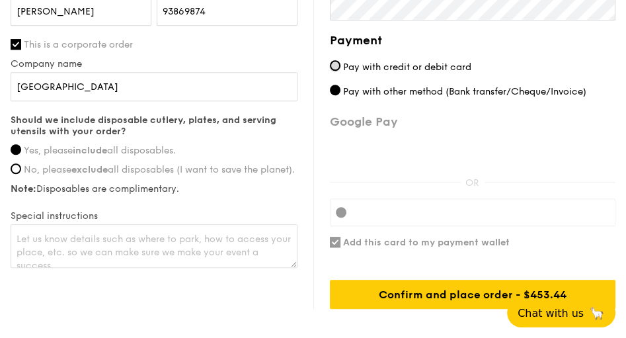
click at [335, 63] on input "Pay with credit or debit card" at bounding box center [335, 65] width 11 height 11
radio input "true"
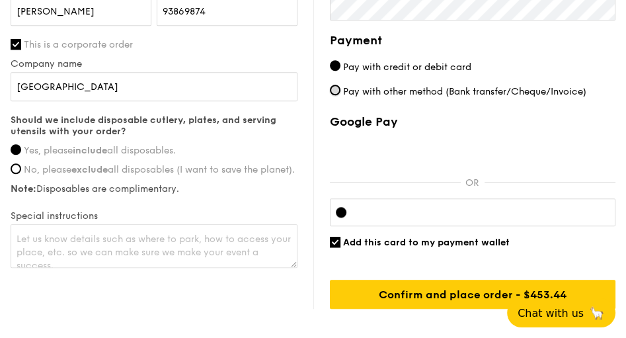
click at [339, 90] on input "Pay with other method (Bank transfer/Cheque/Invoice)" at bounding box center [335, 90] width 11 height 11
radio input "true"
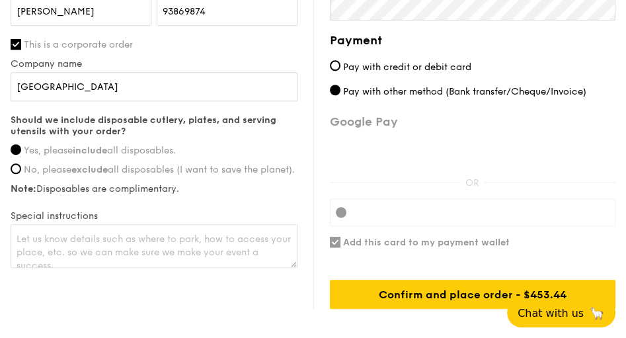
click at [342, 73] on label "Pay with credit or debit card" at bounding box center [473, 67] width 286 height 14
click at [340, 71] on input "Pay with credit or debit card" at bounding box center [335, 65] width 11 height 11
radio input "true"
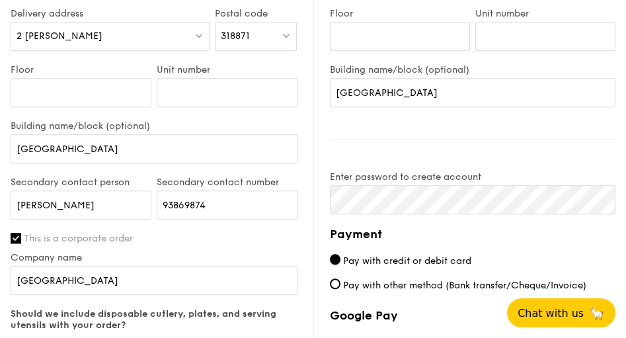
scroll to position [906, 0]
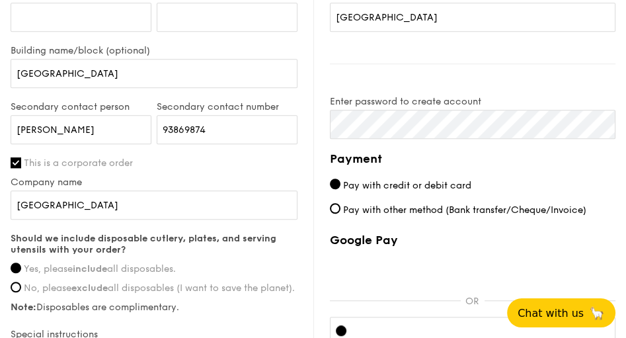
click at [337, 203] on label "Pay with other method (Bank transfer/Cheque/Invoice)" at bounding box center [473, 210] width 286 height 14
click at [337, 203] on input "Pay with other method (Bank transfer/Cheque/Invoice)" at bounding box center [335, 208] width 11 height 11
radio input "true"
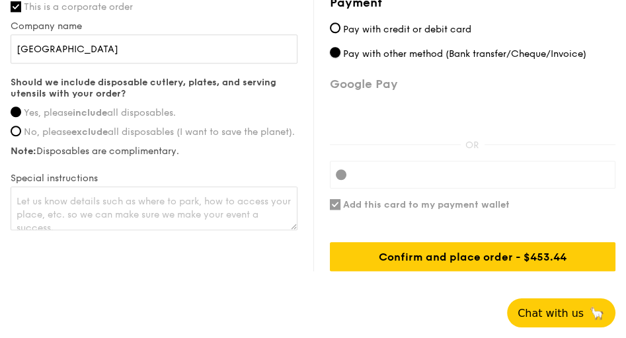
scroll to position [1024, 0]
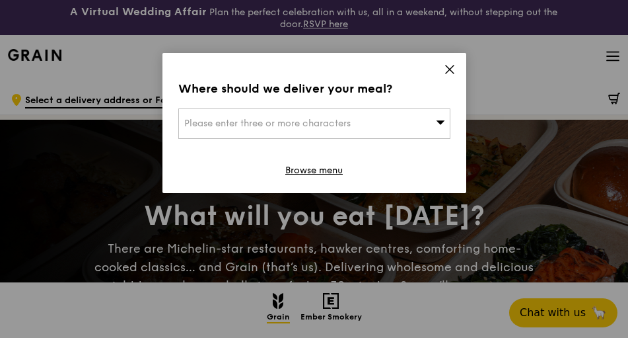
click at [455, 68] on icon at bounding box center [450, 69] width 12 height 12
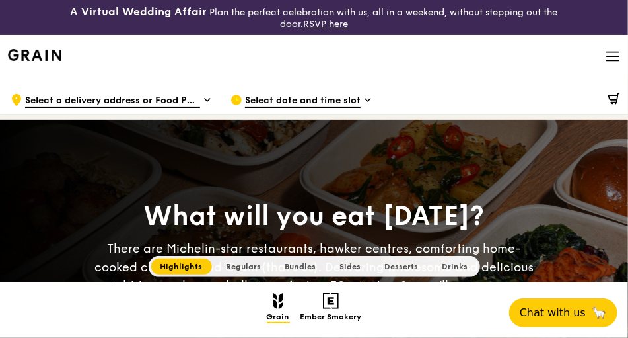
click at [255, 260] on h2 "Regulars" at bounding box center [244, 266] width 54 height 16
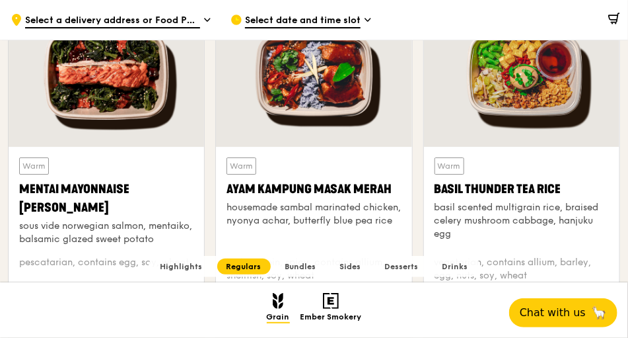
scroll to position [1312, 0]
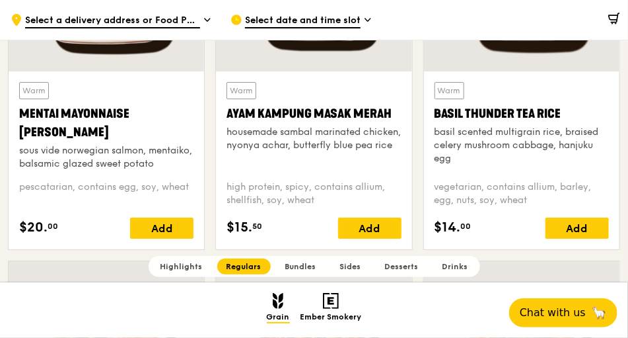
click at [619, 22] on icon at bounding box center [615, 19] width 12 height 12
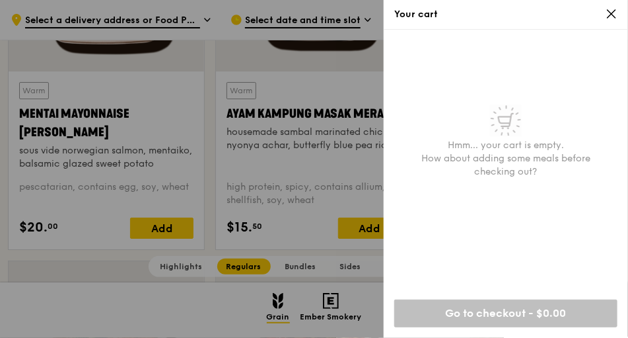
click at [615, 13] on icon at bounding box center [612, 14] width 12 height 12
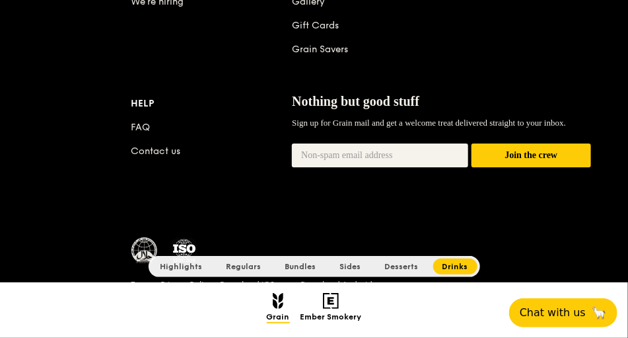
scroll to position [5808, 0]
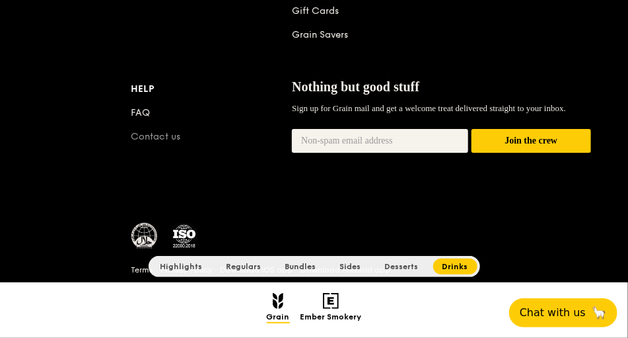
click at [157, 133] on link "Contact us" at bounding box center [157, 136] width 50 height 11
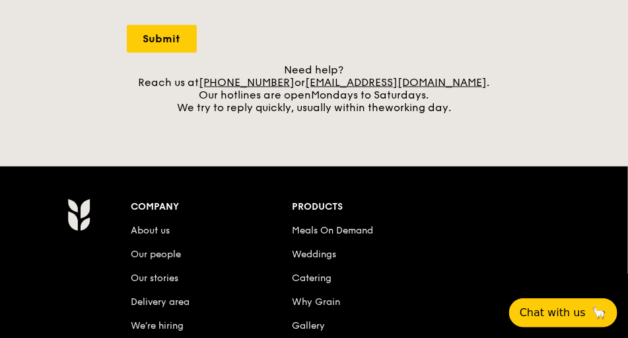
scroll to position [529, 0]
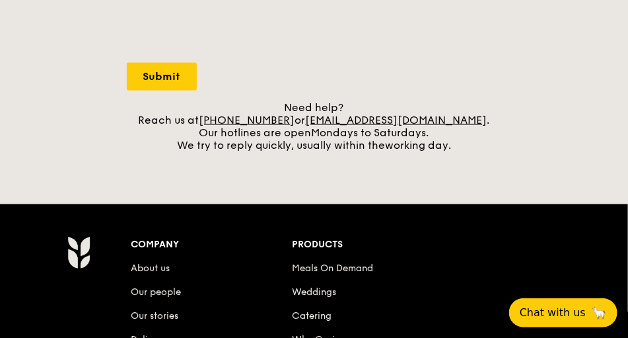
drag, startPoint x: 466, startPoint y: 118, endPoint x: 461, endPoint y: 122, distance: 7.0
click at [461, 122] on div "Need help? Reach us at [PHONE_NUMBER] or [EMAIL_ADDRESS][DOMAIN_NAME] . Our hot…" at bounding box center [314, 126] width 375 height 50
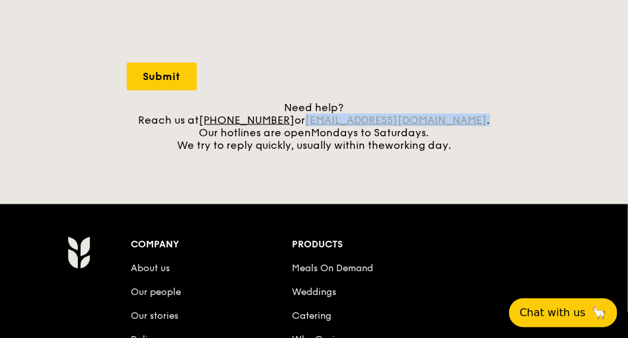
drag, startPoint x: 467, startPoint y: 119, endPoint x: 328, endPoint y: 118, distance: 138.8
click at [328, 118] on div "Need help? Reach us at [PHONE_NUMBER] or [EMAIL_ADDRESS][DOMAIN_NAME] . Our hot…" at bounding box center [314, 126] width 375 height 50
copy div "[EMAIL_ADDRESS][DOMAIN_NAME] ."
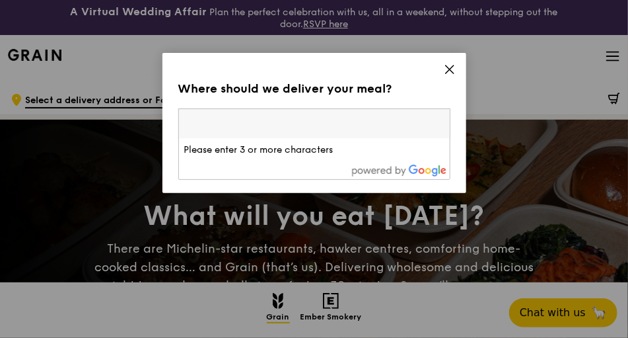
click at [295, 123] on input "search" at bounding box center [314, 123] width 271 height 29
click at [414, 86] on div "Where should we deliver your meal?" at bounding box center [314, 88] width 272 height 19
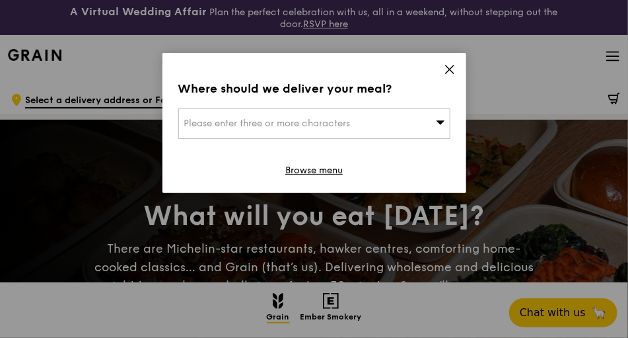
click at [418, 128] on div "Please enter three or more characters" at bounding box center [314, 123] width 272 height 30
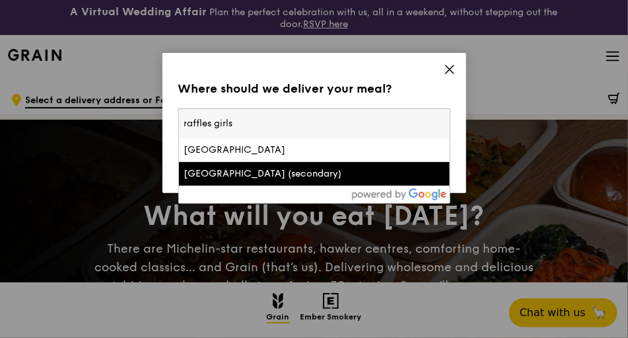
type input "raffles girls"
click at [243, 169] on div "[GEOGRAPHIC_DATA] (secondary)" at bounding box center [282, 173] width 196 height 13
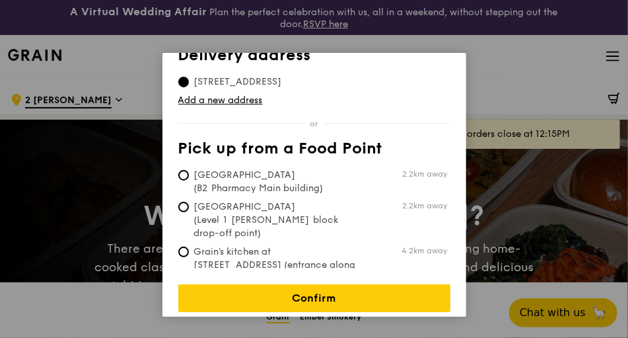
scroll to position [38, 0]
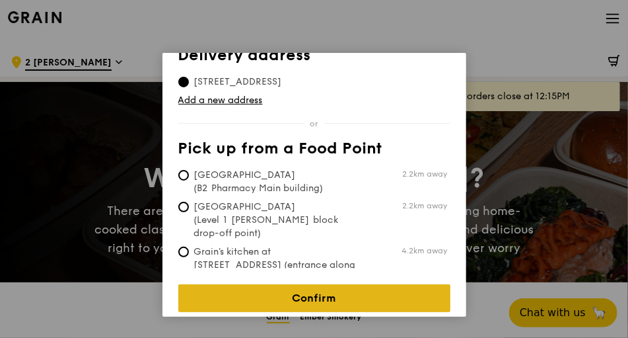
click at [304, 290] on link "Confirm" at bounding box center [314, 298] width 272 height 28
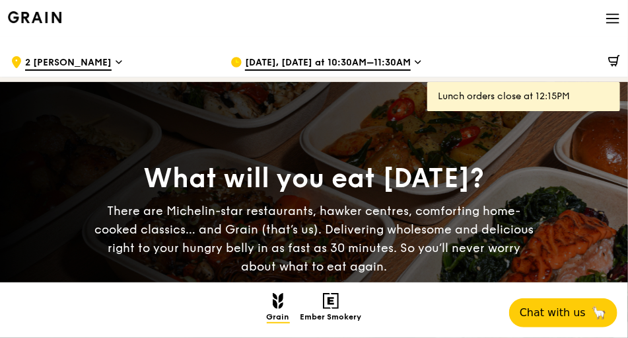
click at [85, 65] on span "2 [PERSON_NAME]" at bounding box center [68, 63] width 87 height 15
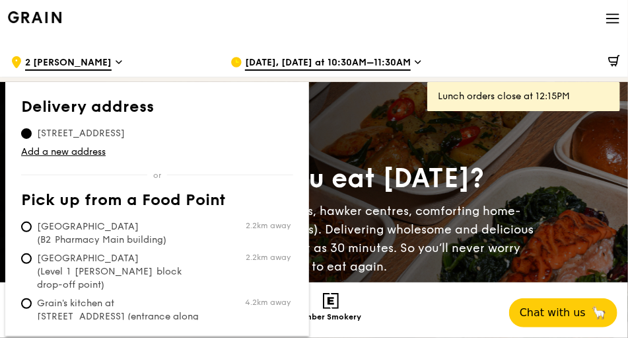
click at [422, 323] on div "Grain Highlights Regulars Bundles Sides Desserts Drinks Ember Smokery" at bounding box center [314, 309] width 618 height 32
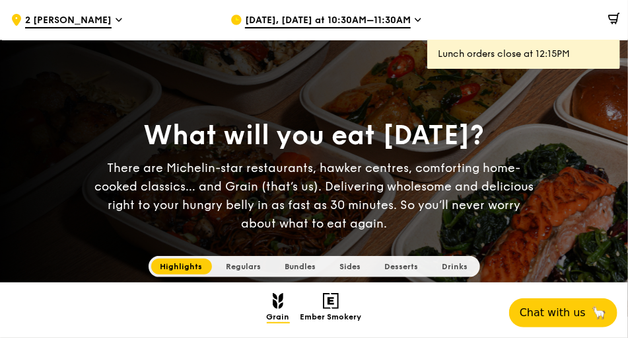
scroll to position [0, 0]
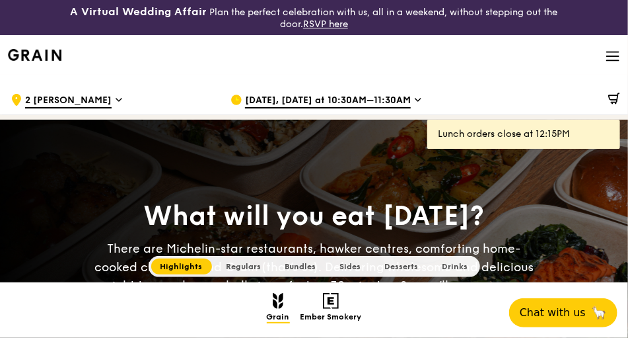
click at [324, 94] on span "Sep 29, Today at 10:30AM–11:30AM" at bounding box center [328, 101] width 166 height 15
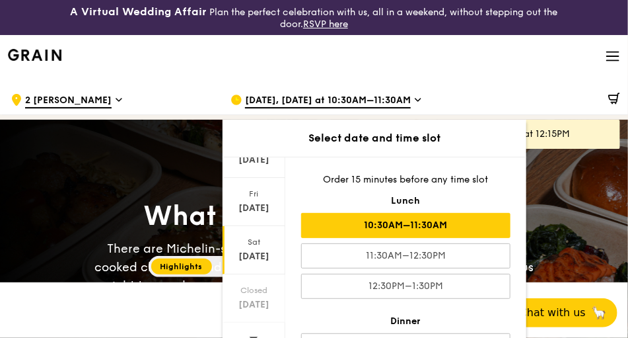
scroll to position [113, 0]
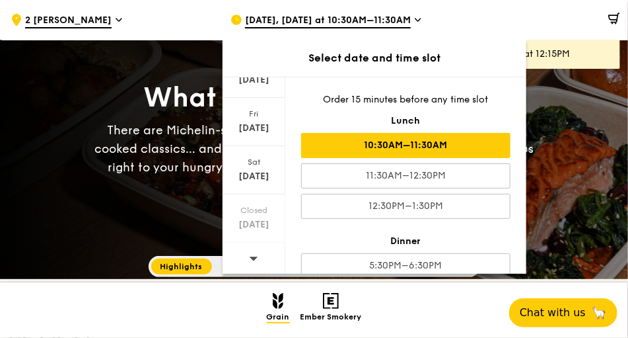
drag, startPoint x: 245, startPoint y: 258, endPoint x: 249, endPoint y: 252, distance: 7.0
click at [245, 257] on div at bounding box center [254, 260] width 63 height 34
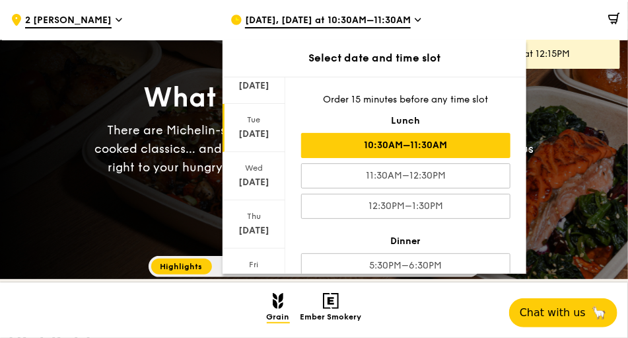
scroll to position [19, 0]
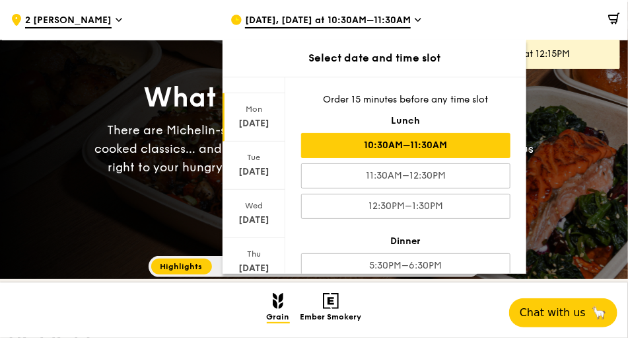
click at [259, 118] on div "Oct 6" at bounding box center [254, 123] width 59 height 13
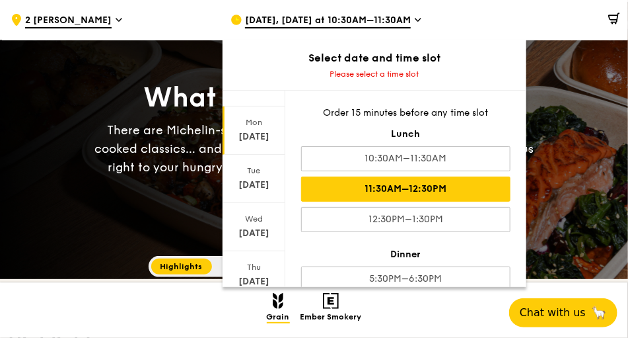
click at [407, 184] on div "11:30AM–12:30PM" at bounding box center [405, 188] width 209 height 25
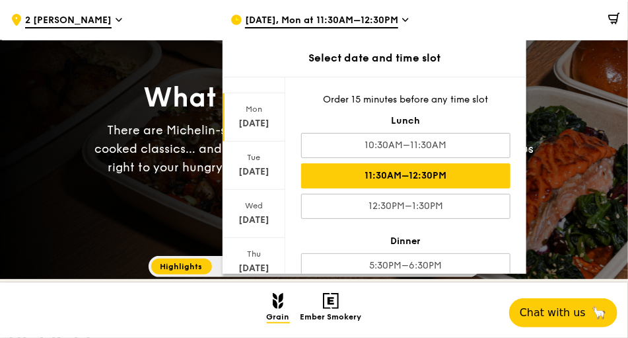
click at [469, 17] on div at bounding box center [534, 20] width 172 height 40
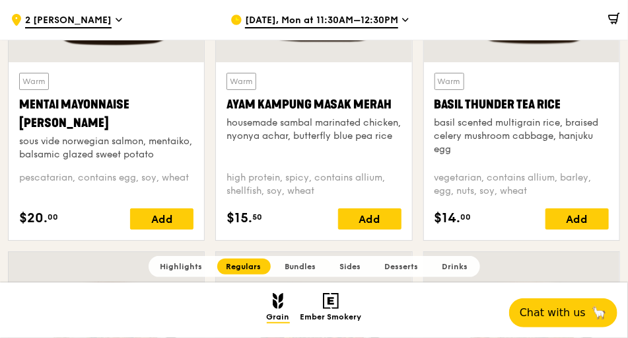
scroll to position [1397, 0]
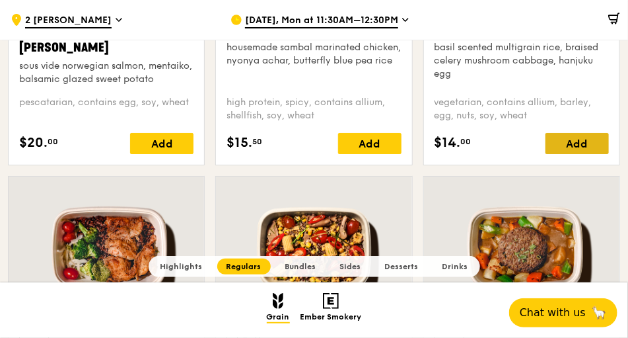
click at [595, 132] on div "Warm Basil Thunder Tea Rice basil scented multigrain rice, braised celery mushr…" at bounding box center [522, 75] width 174 height 157
click at [580, 139] on div "Add" at bounding box center [577, 143] width 63 height 21
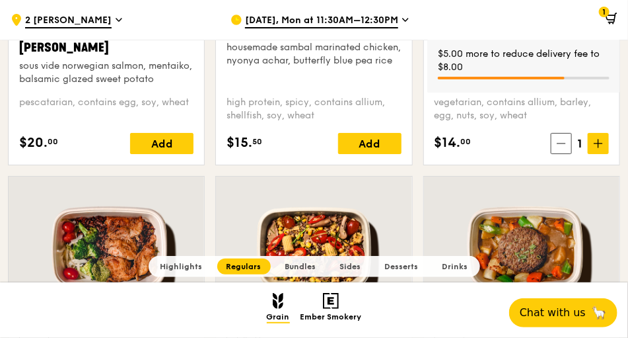
click at [613, 19] on icon at bounding box center [611, 17] width 9 height 5
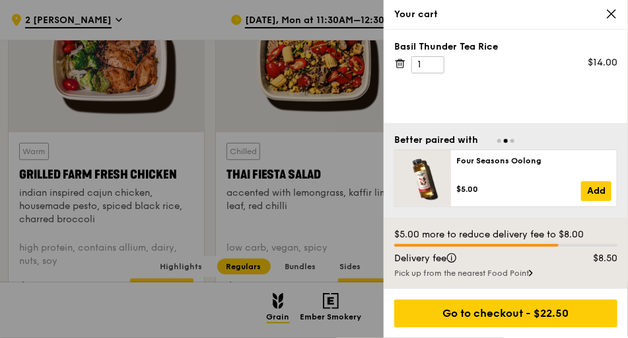
scroll to position [1586, 0]
click at [534, 271] on div "Pick up from the nearest Food Point" at bounding box center [506, 273] width 223 height 11
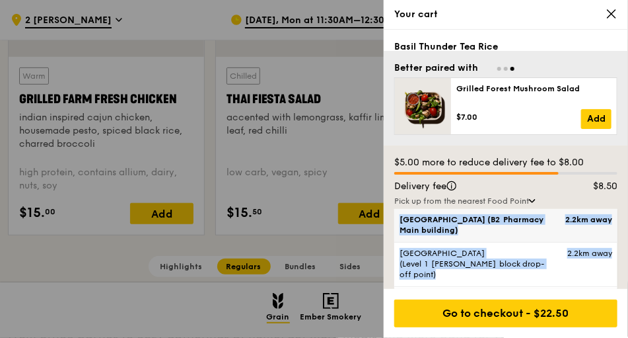
scroll to position [1662, 0]
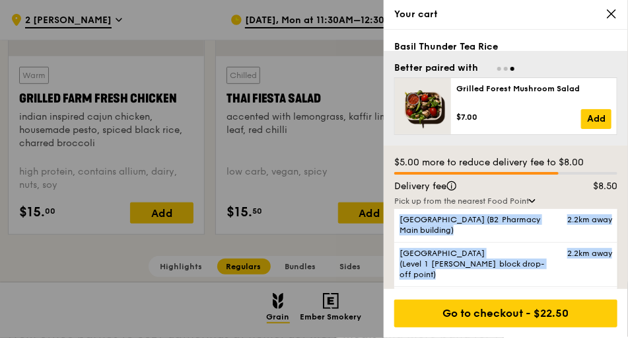
click at [578, 200] on div "Pick up from the nearest Food Point" at bounding box center [506, 201] width 223 height 11
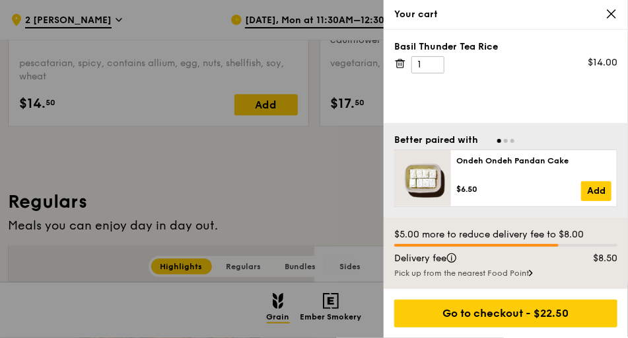
scroll to position [567, 0]
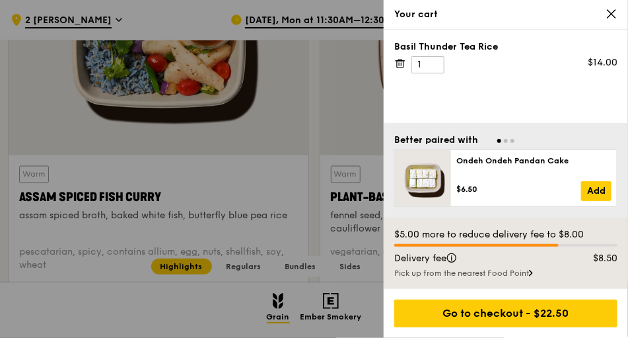
click at [616, 18] on icon at bounding box center [612, 14] width 8 height 8
